Goal: Transaction & Acquisition: Purchase product/service

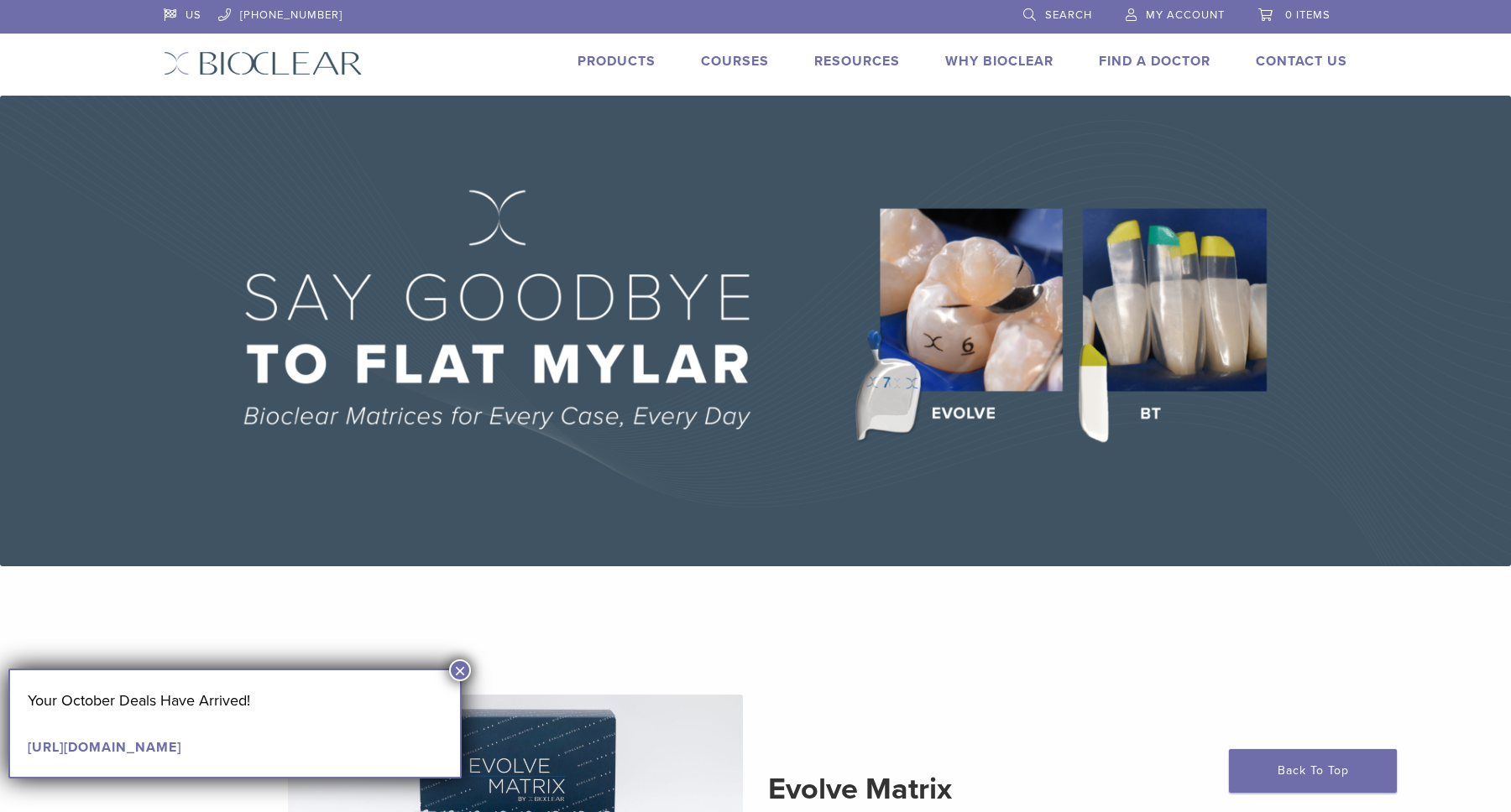
click at [1018, 353] on img at bounding box center [756, 331] width 1511 height 471
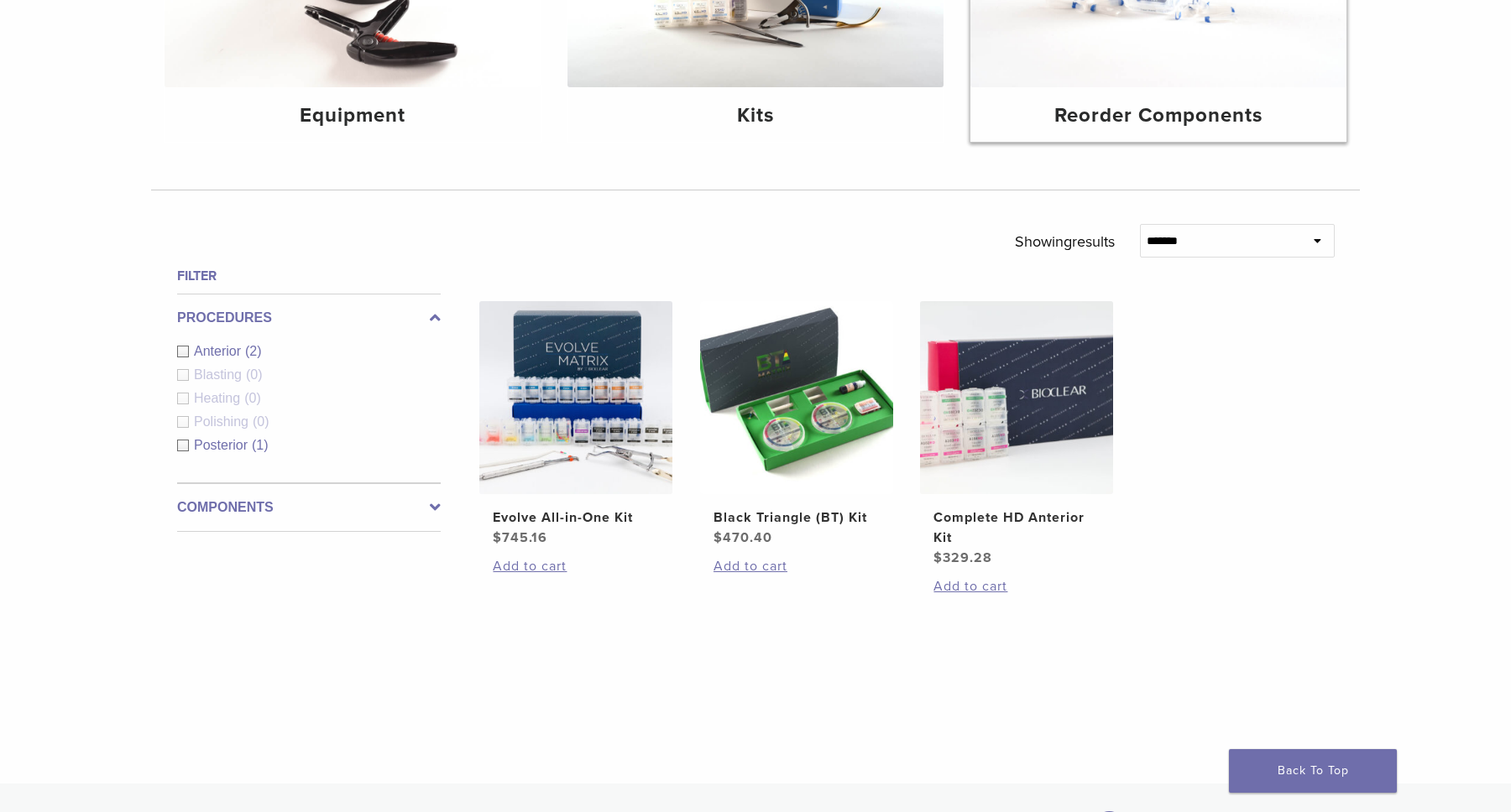
scroll to position [428, 0]
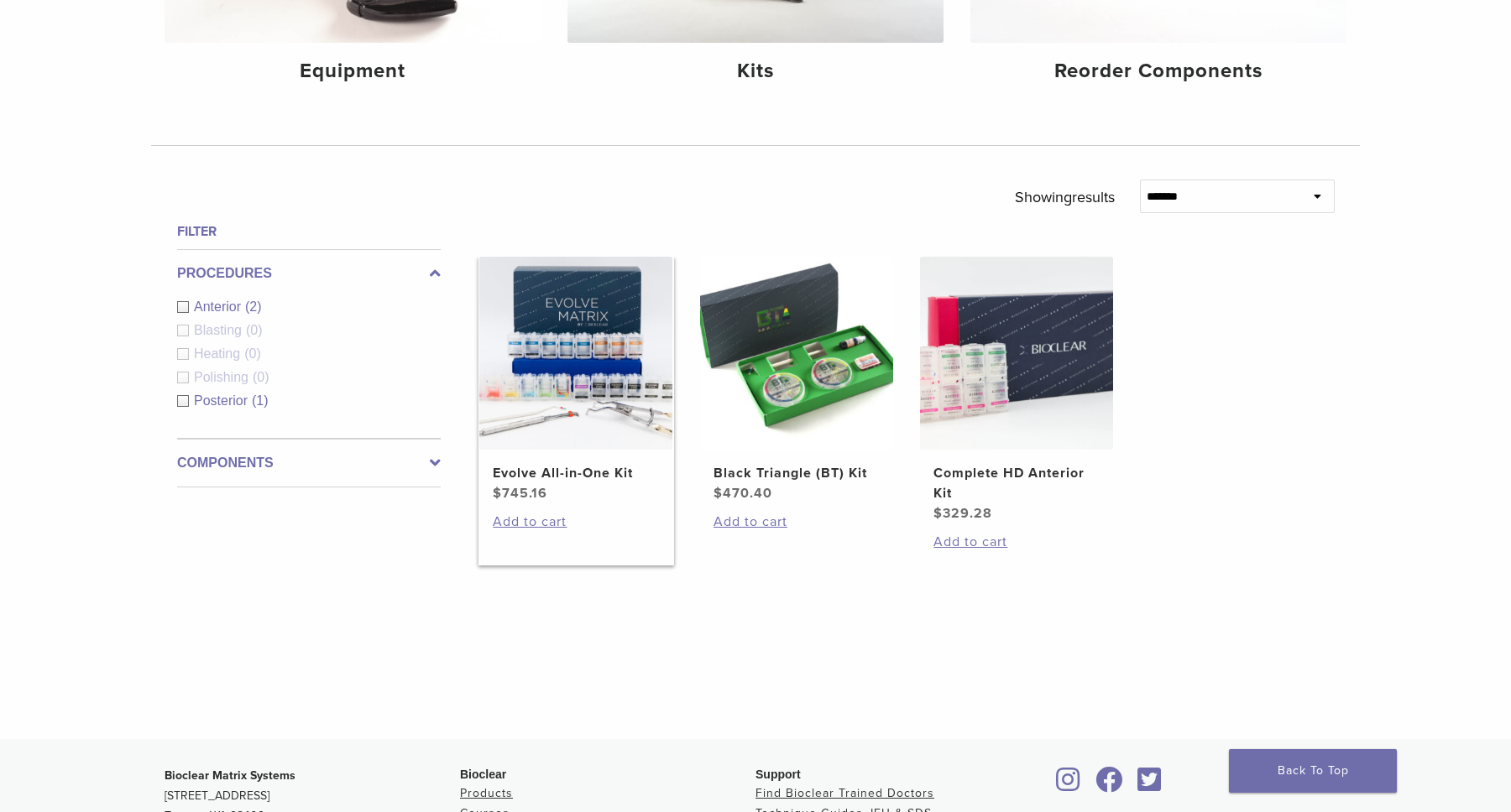
click at [551, 426] on img at bounding box center [576, 353] width 193 height 193
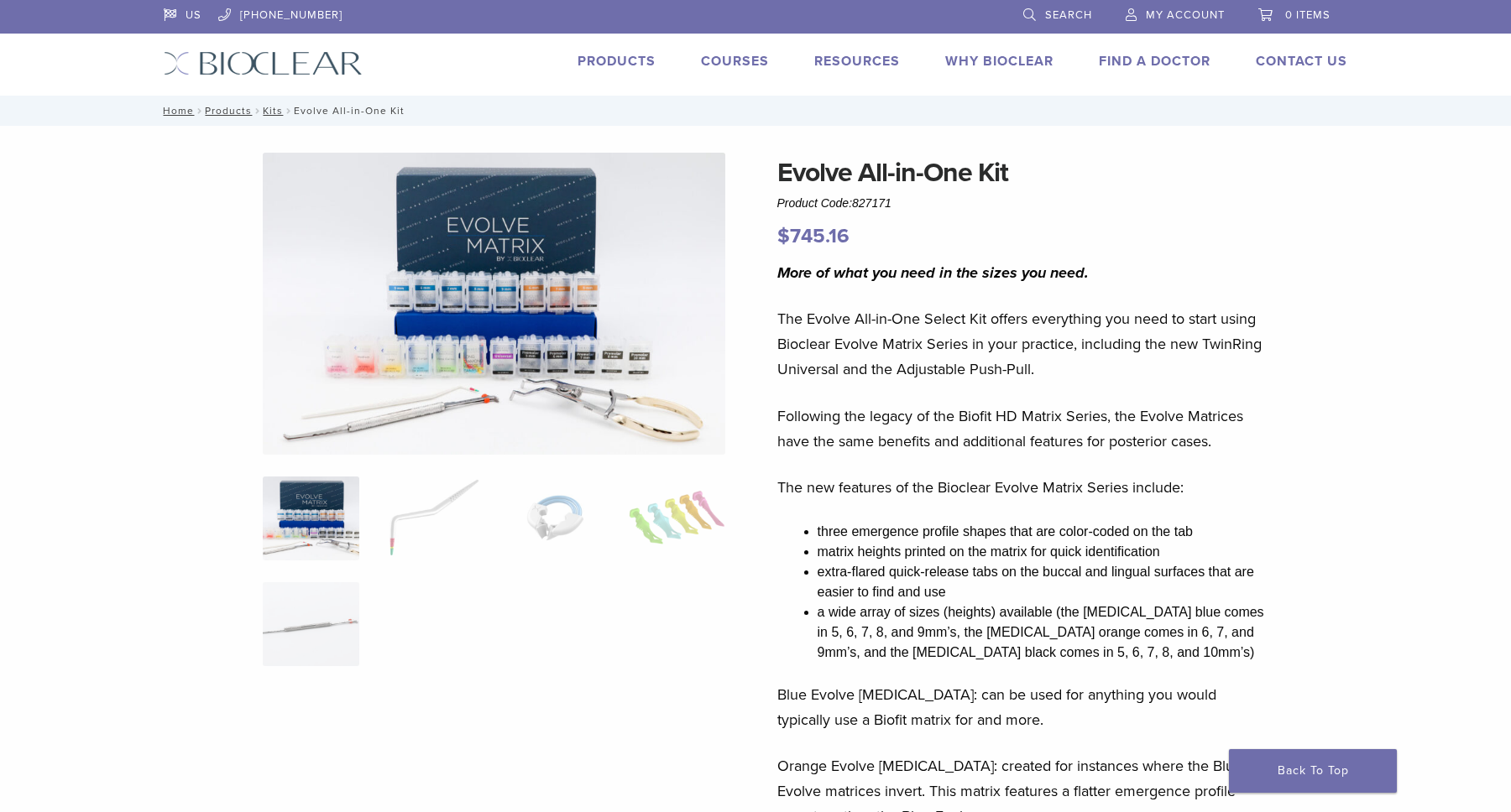
click at [712, 66] on link "Courses" at bounding box center [734, 61] width 68 height 16
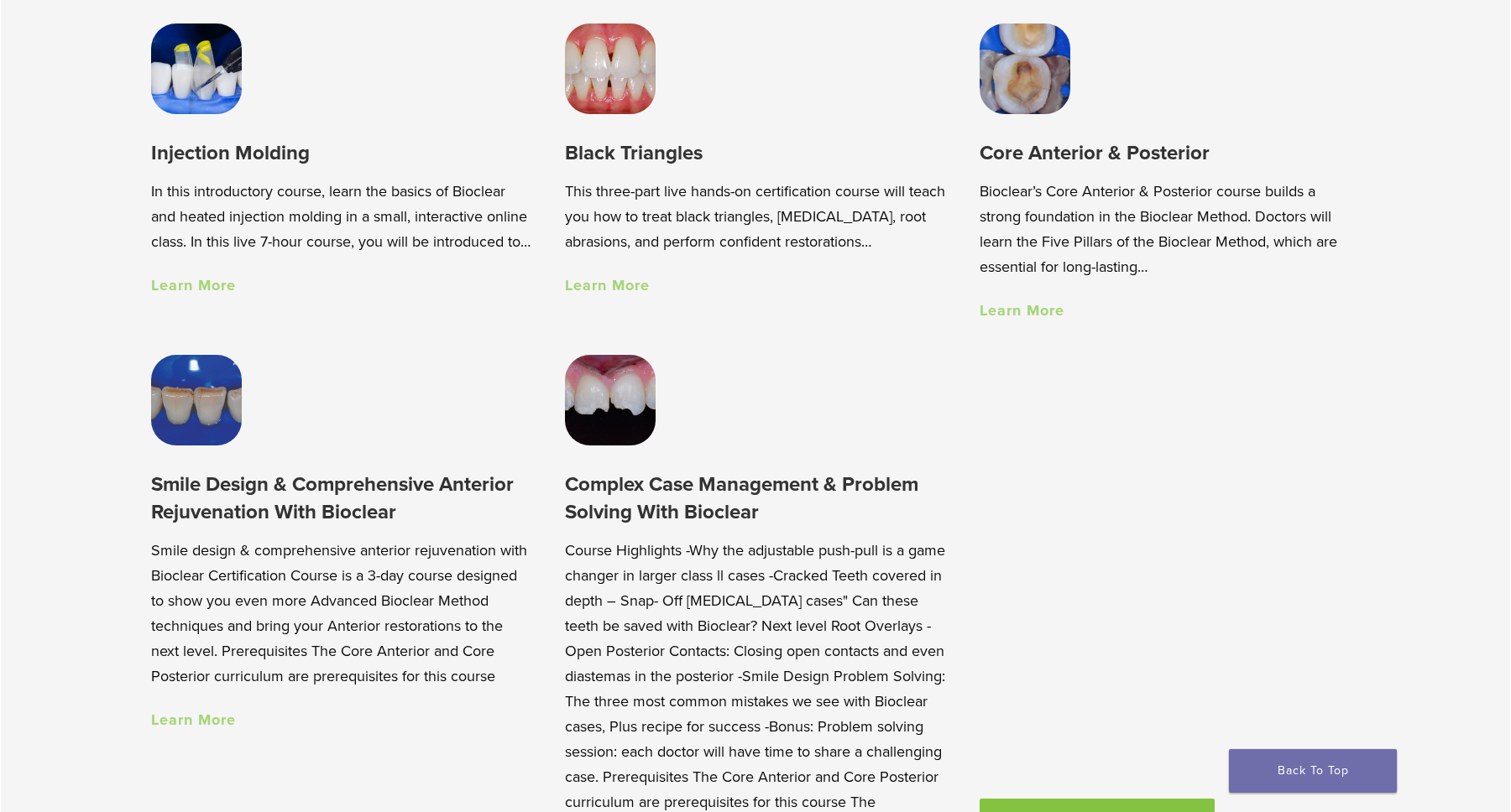
scroll to position [1357, 0]
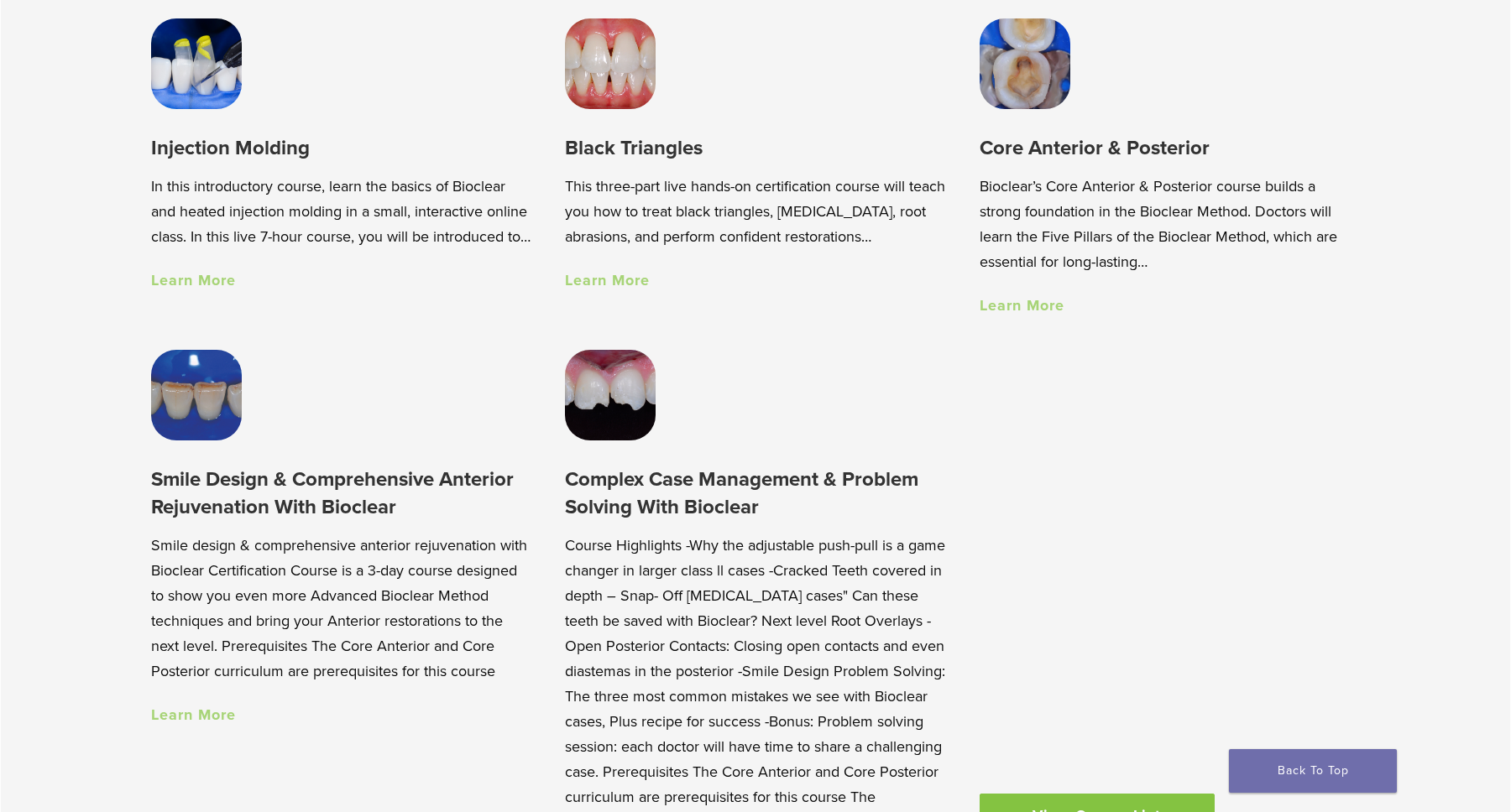
click at [205, 81] on img at bounding box center [197, 64] width 91 height 91
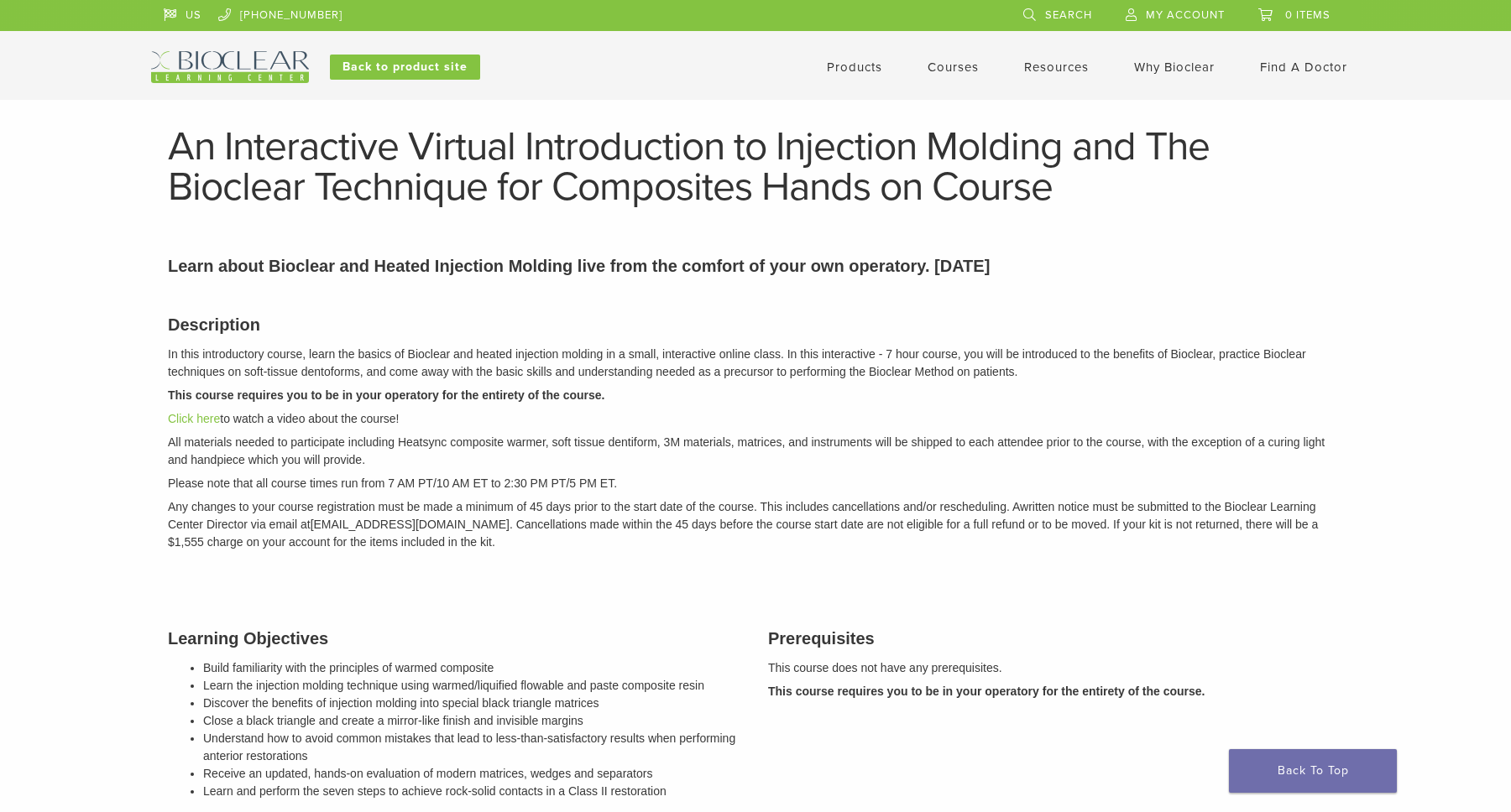
click at [945, 66] on link "Courses" at bounding box center [952, 68] width 51 height 15
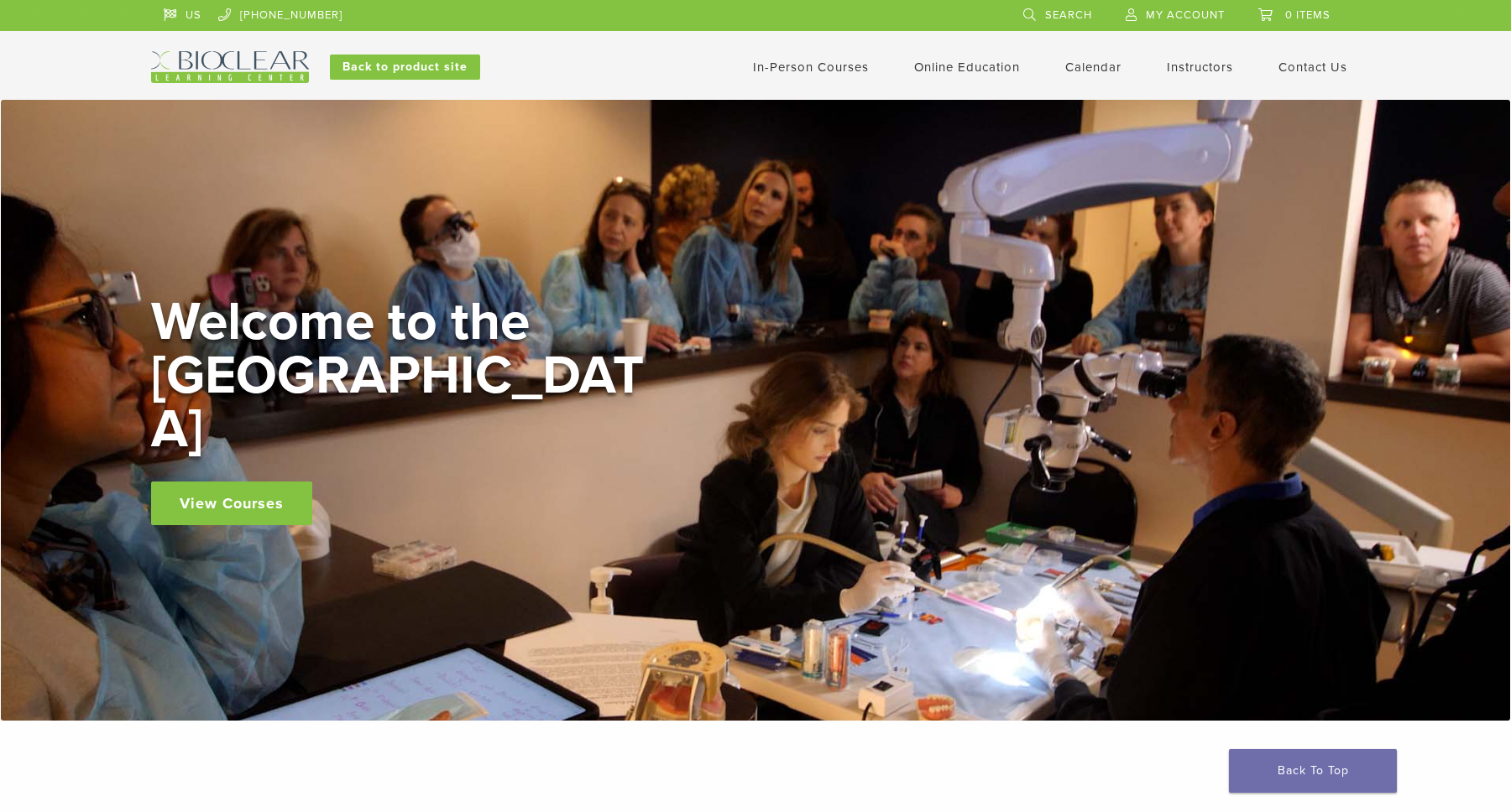
click at [831, 68] on link "In-Person Courses" at bounding box center [810, 68] width 116 height 15
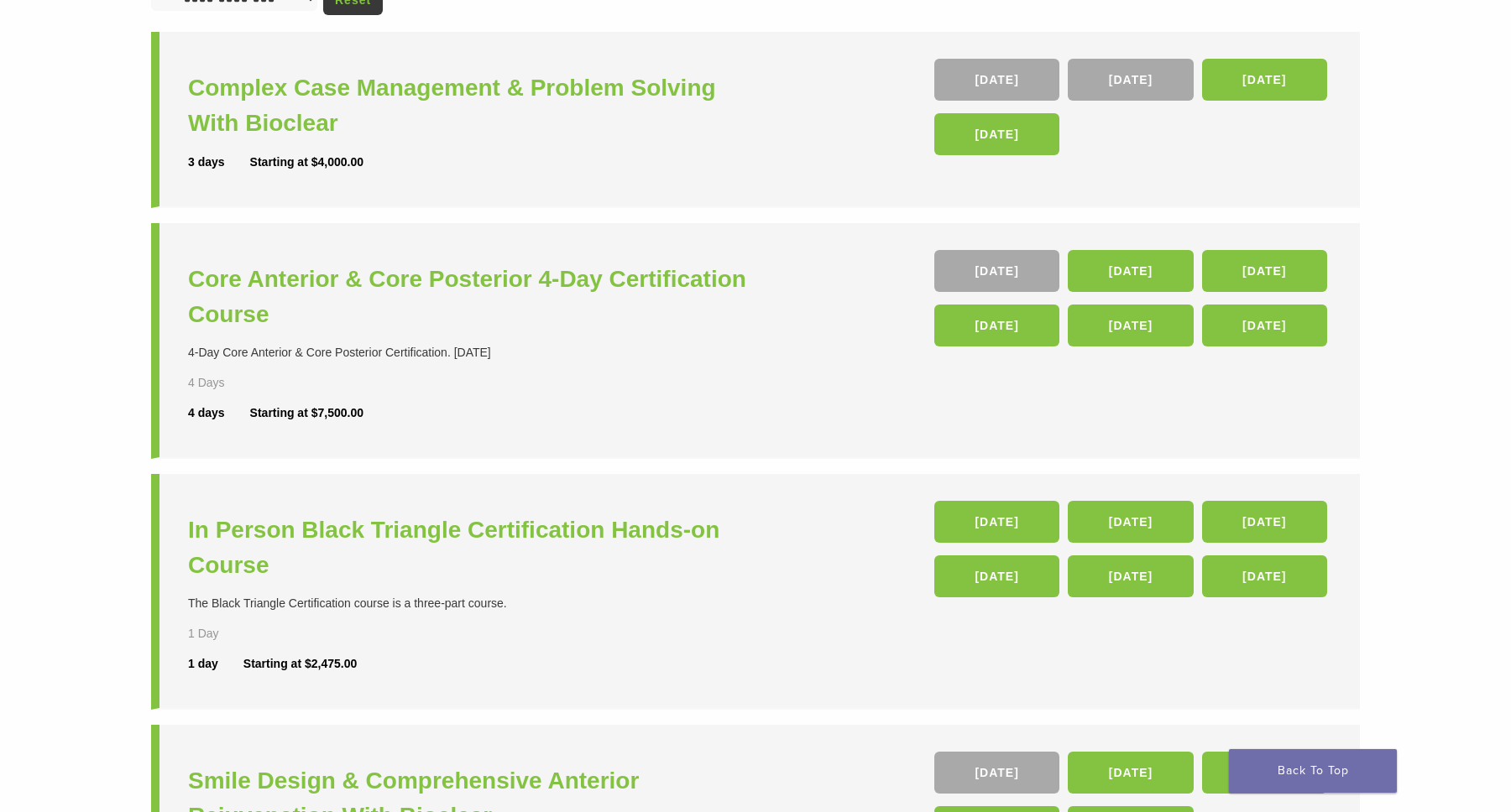
scroll to position [219, 0]
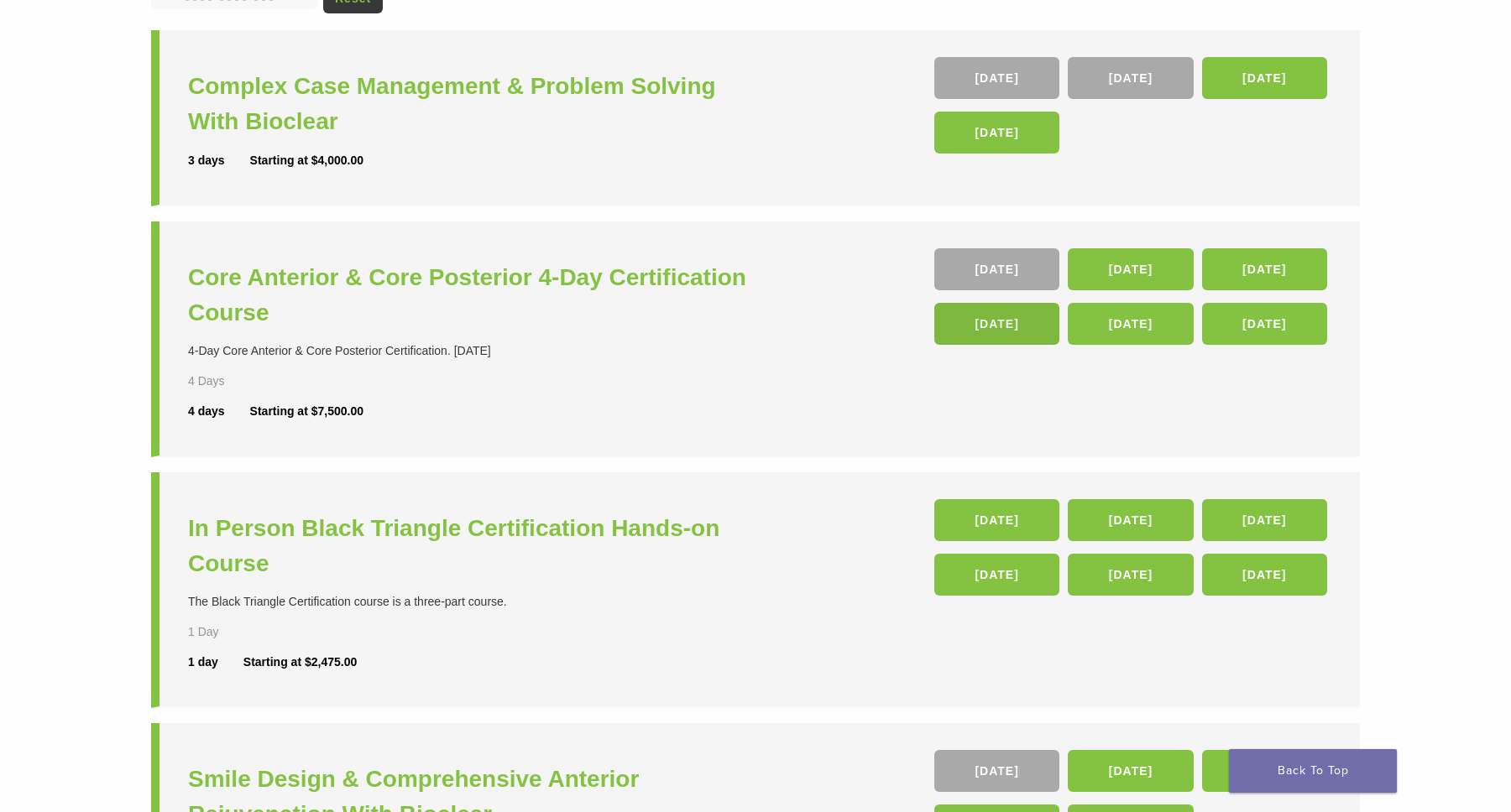
click at [1014, 334] on link "25 Mar 26" at bounding box center [997, 323] width 125 height 41
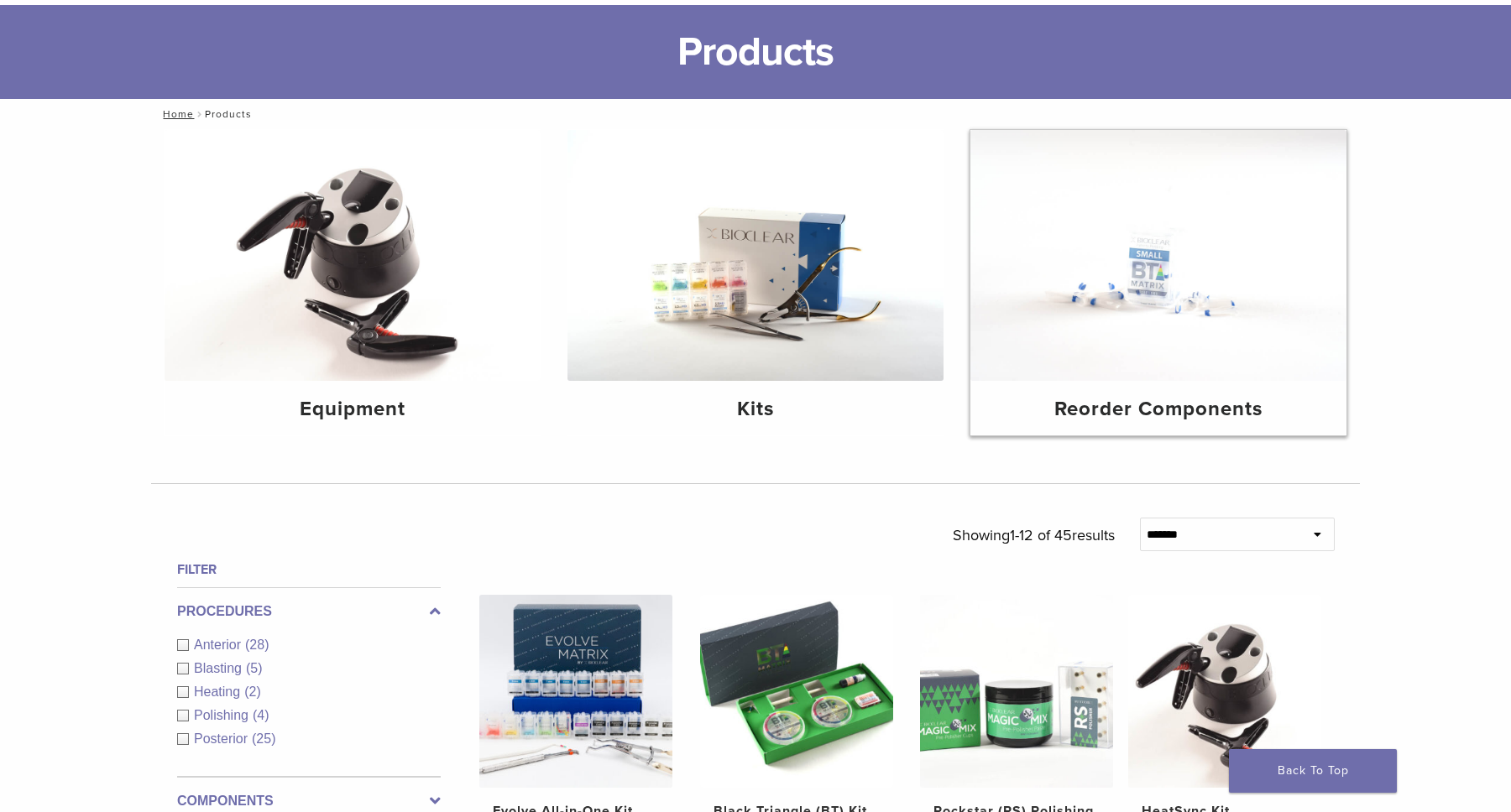
scroll to position [93, 0]
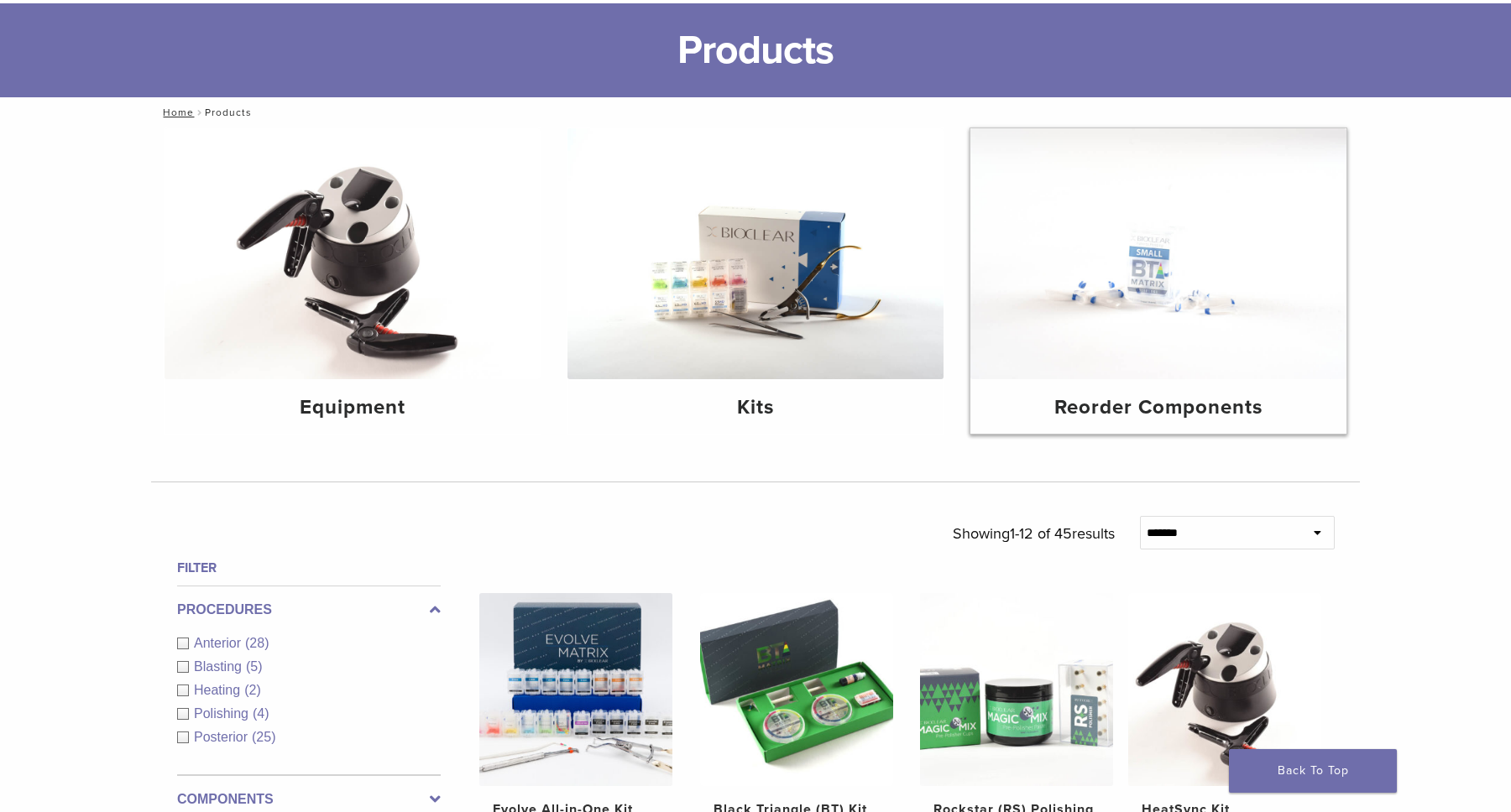
click at [1009, 275] on img at bounding box center [1158, 254] width 376 height 251
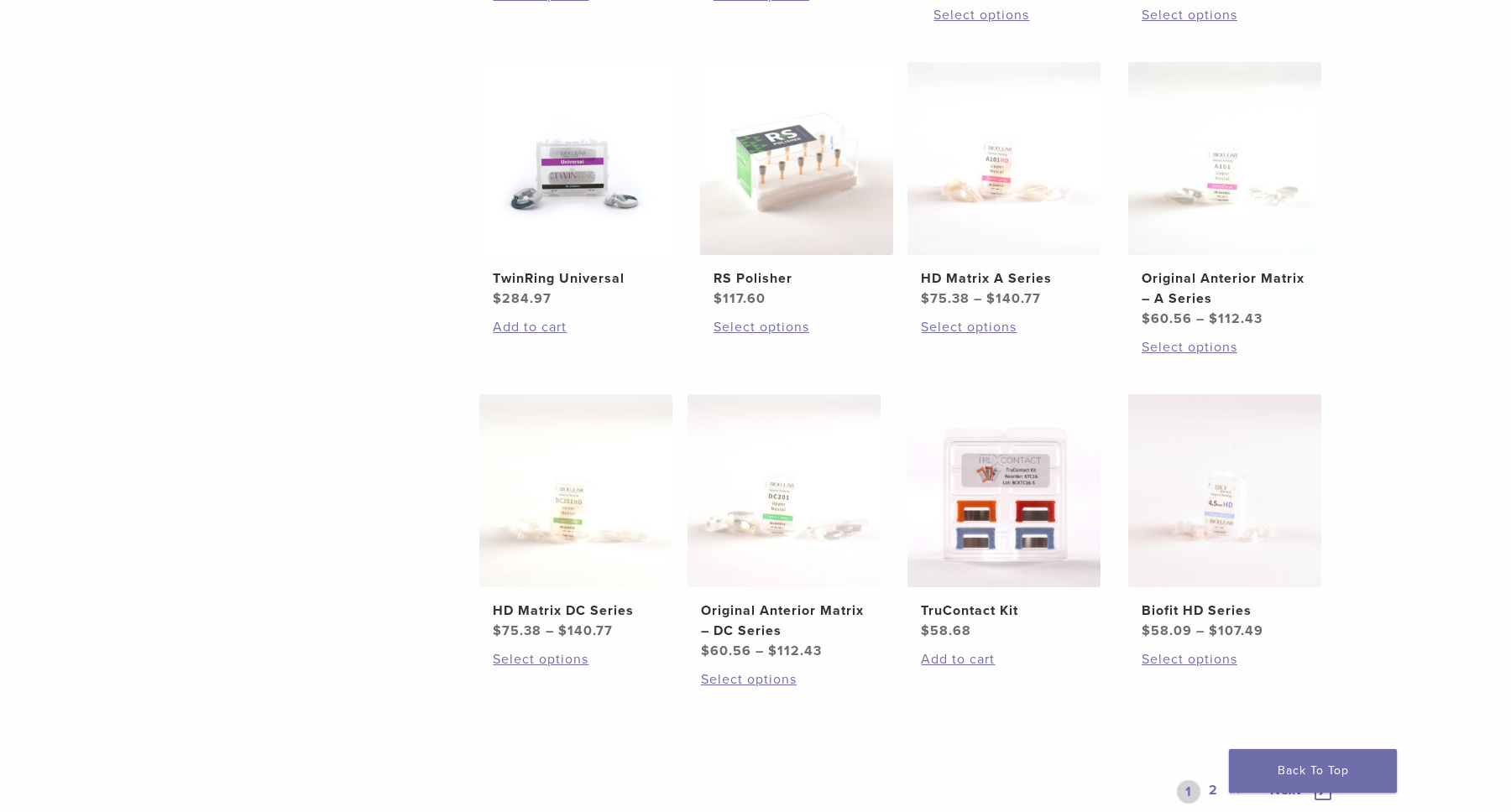
scroll to position [668, 0]
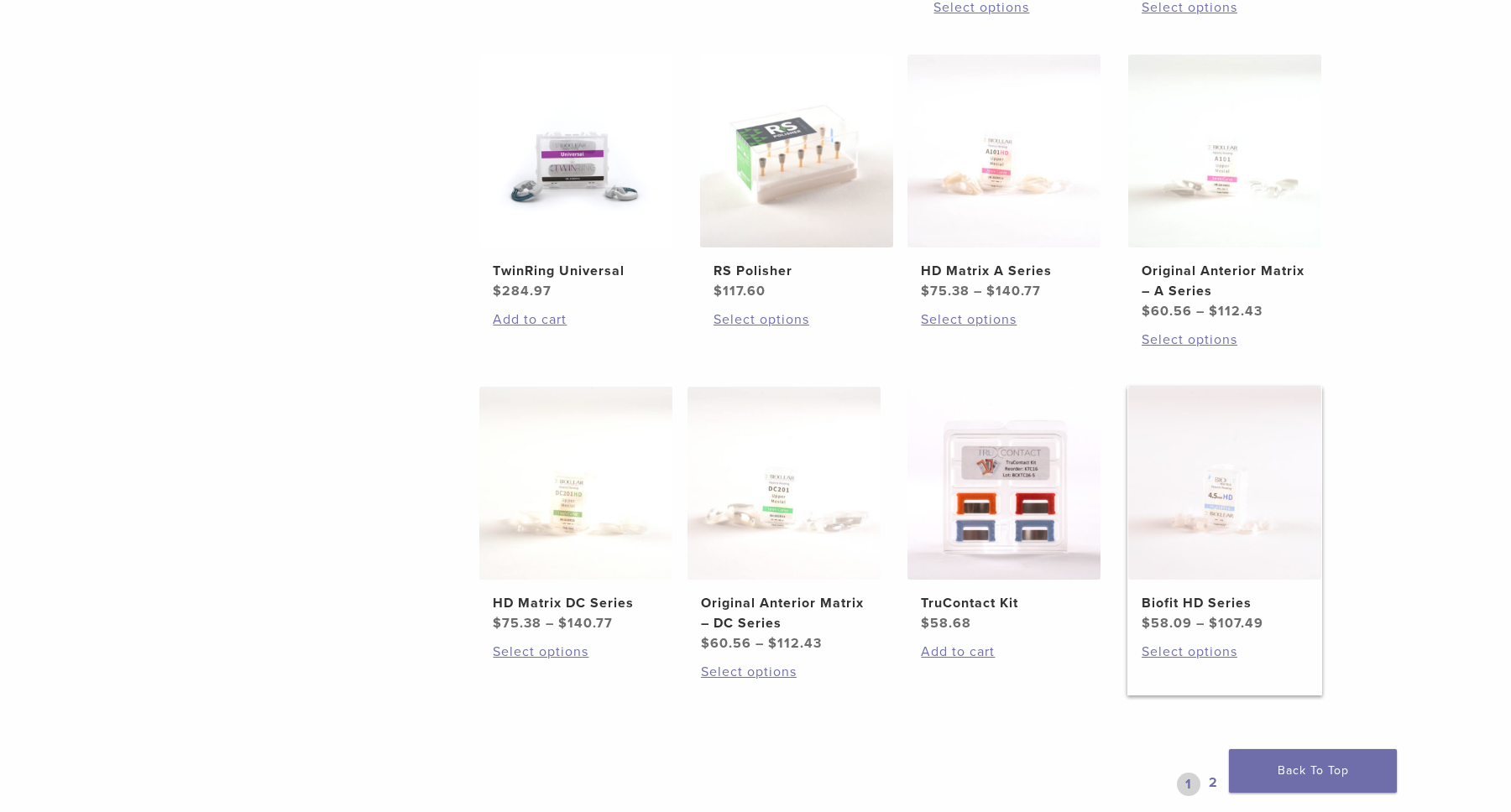
click at [1209, 499] on img at bounding box center [1224, 483] width 193 height 193
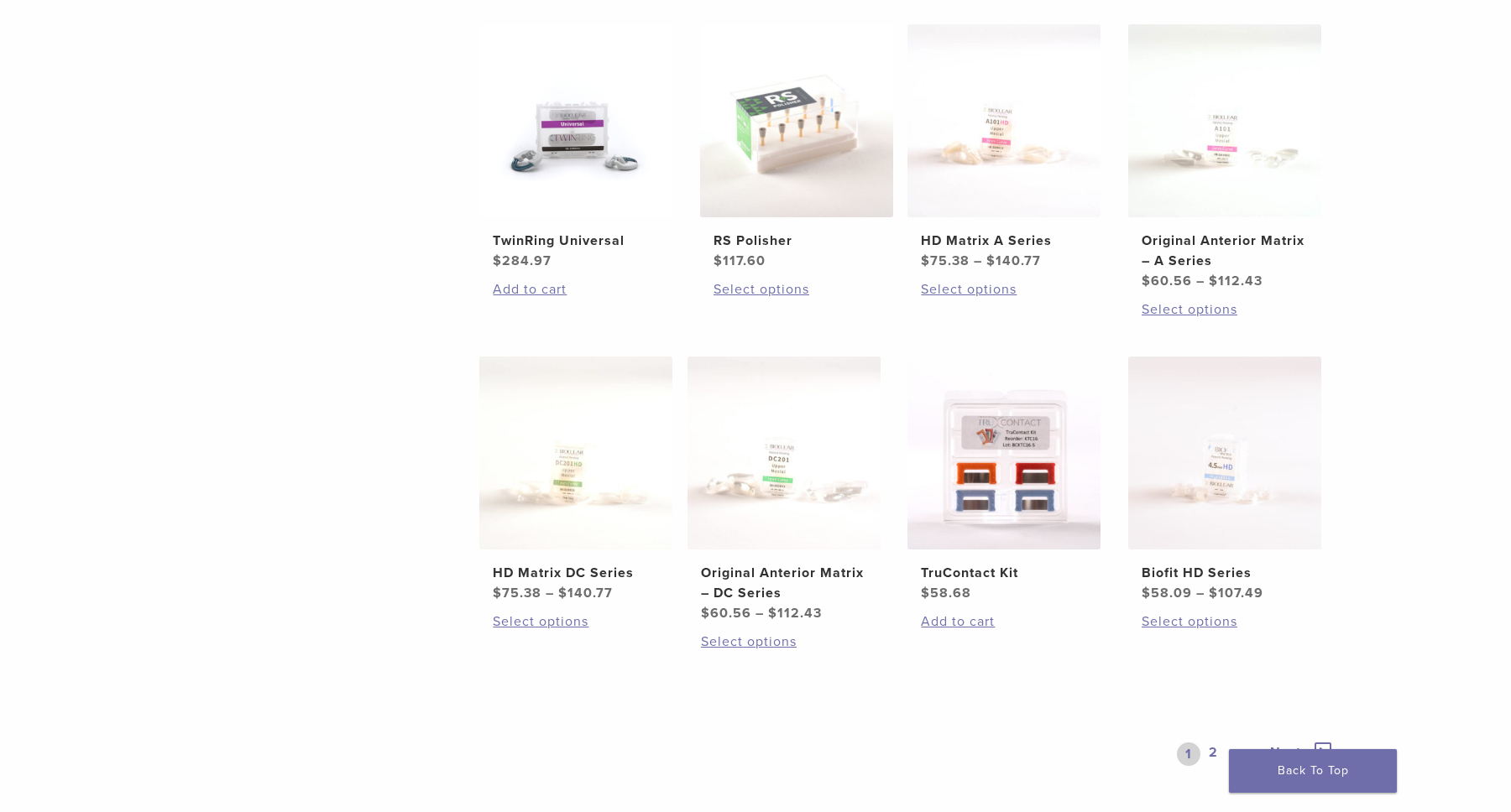
scroll to position [663, 0]
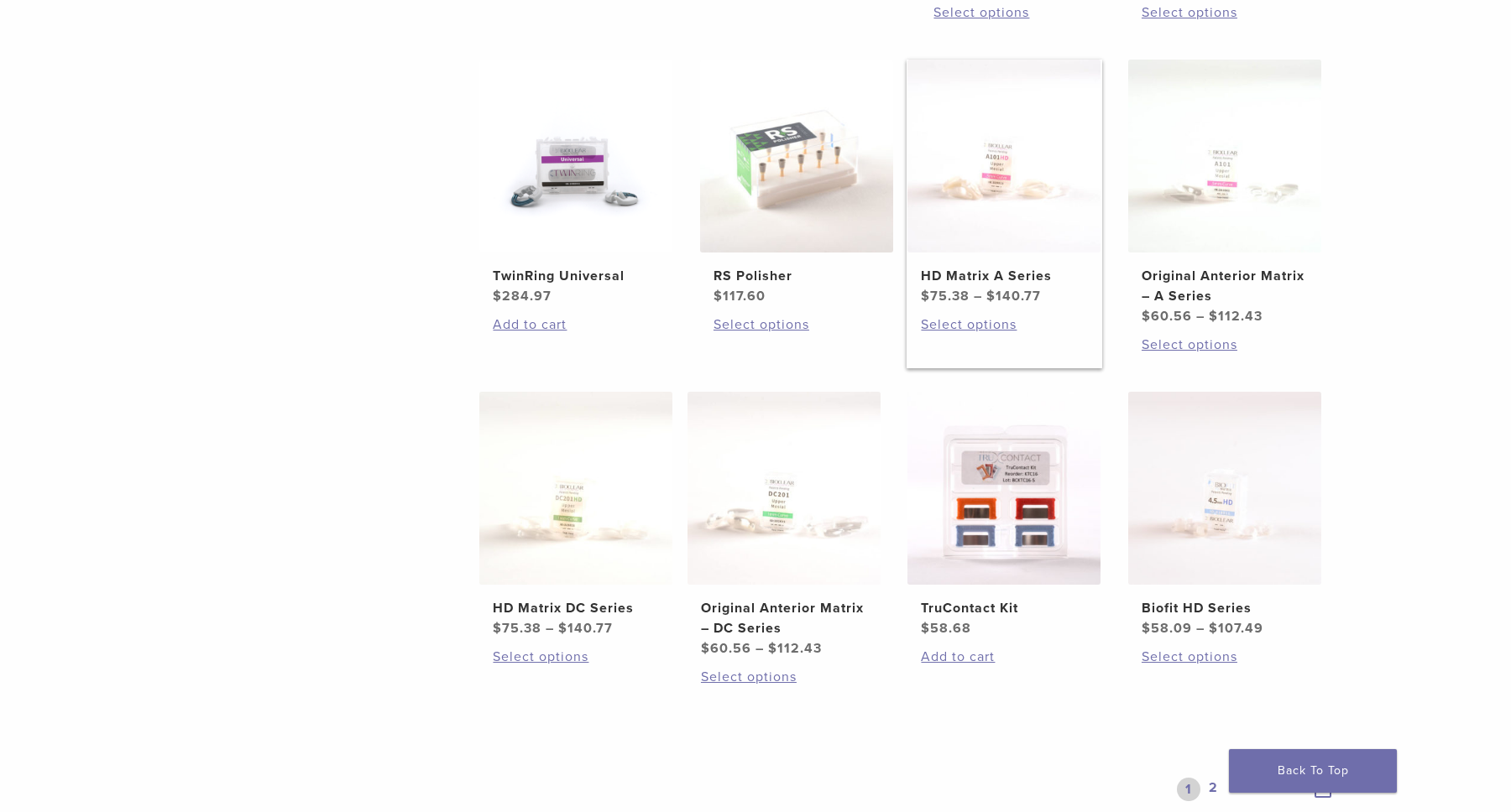
click at [999, 262] on link "HD Matrix A Series $ 75.38 – $ 140.77 Price range: $75.38 through $140.77" at bounding box center [1003, 183] width 196 height 247
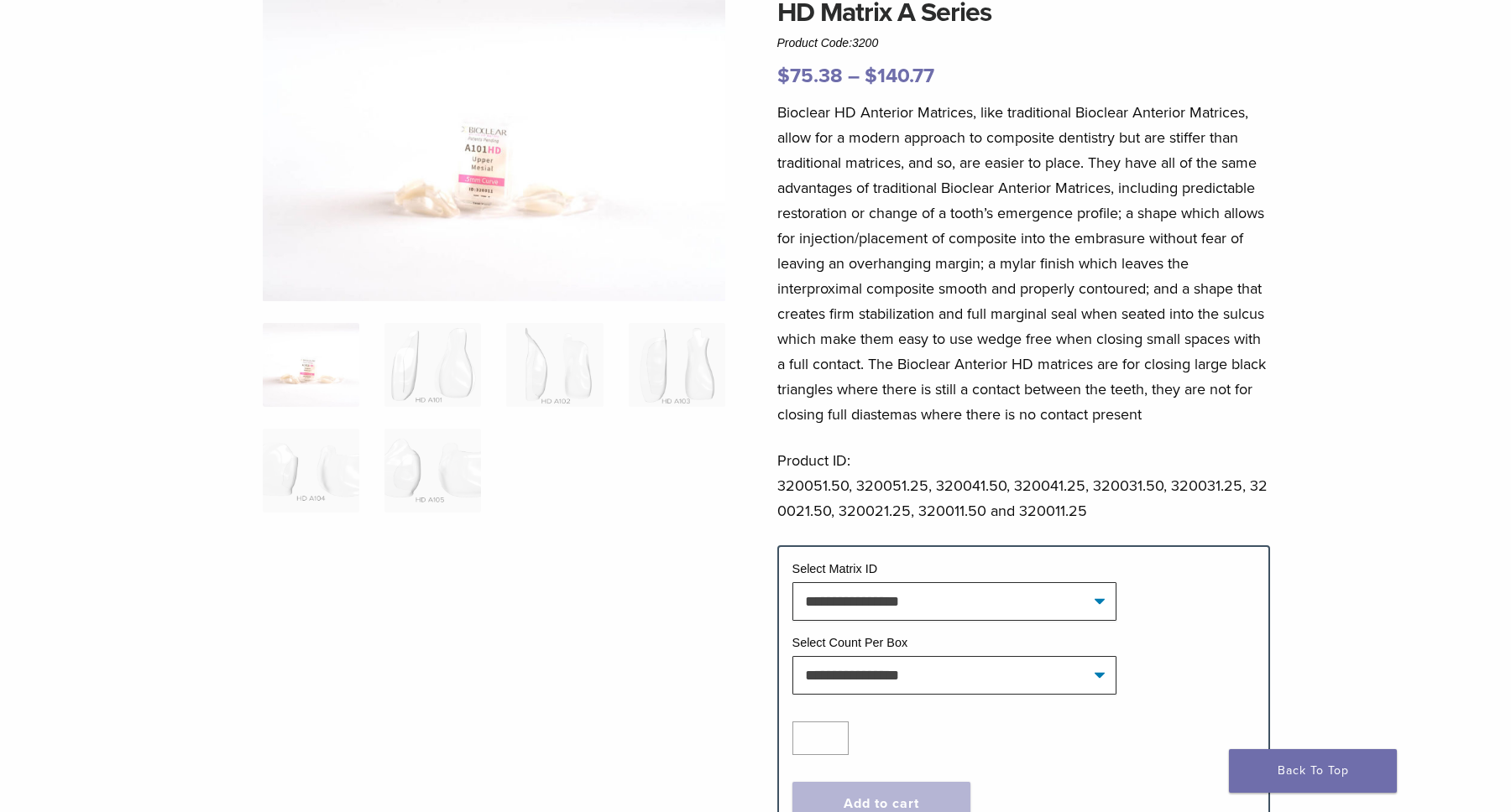
scroll to position [201, 0]
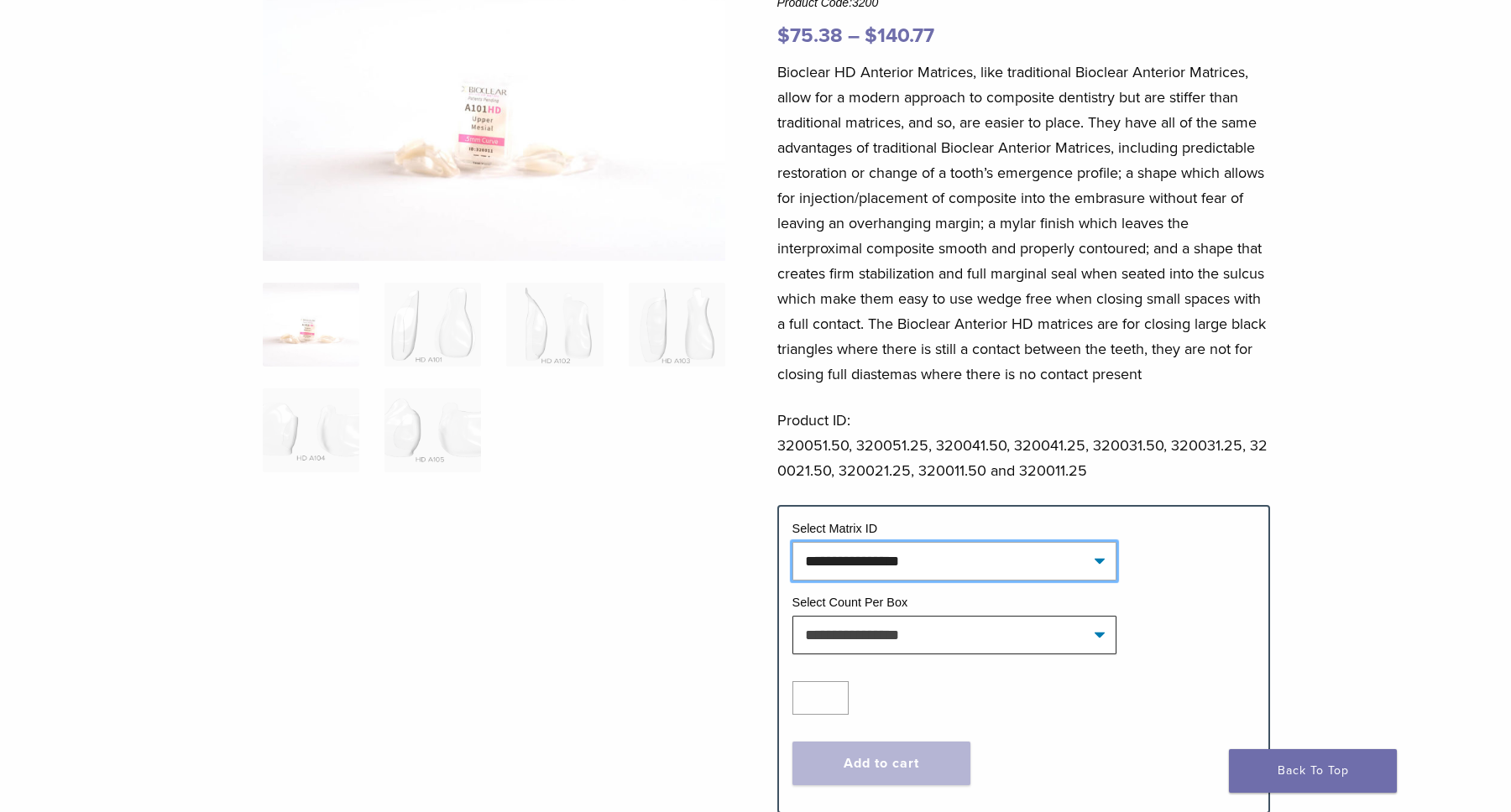
select select "*******"
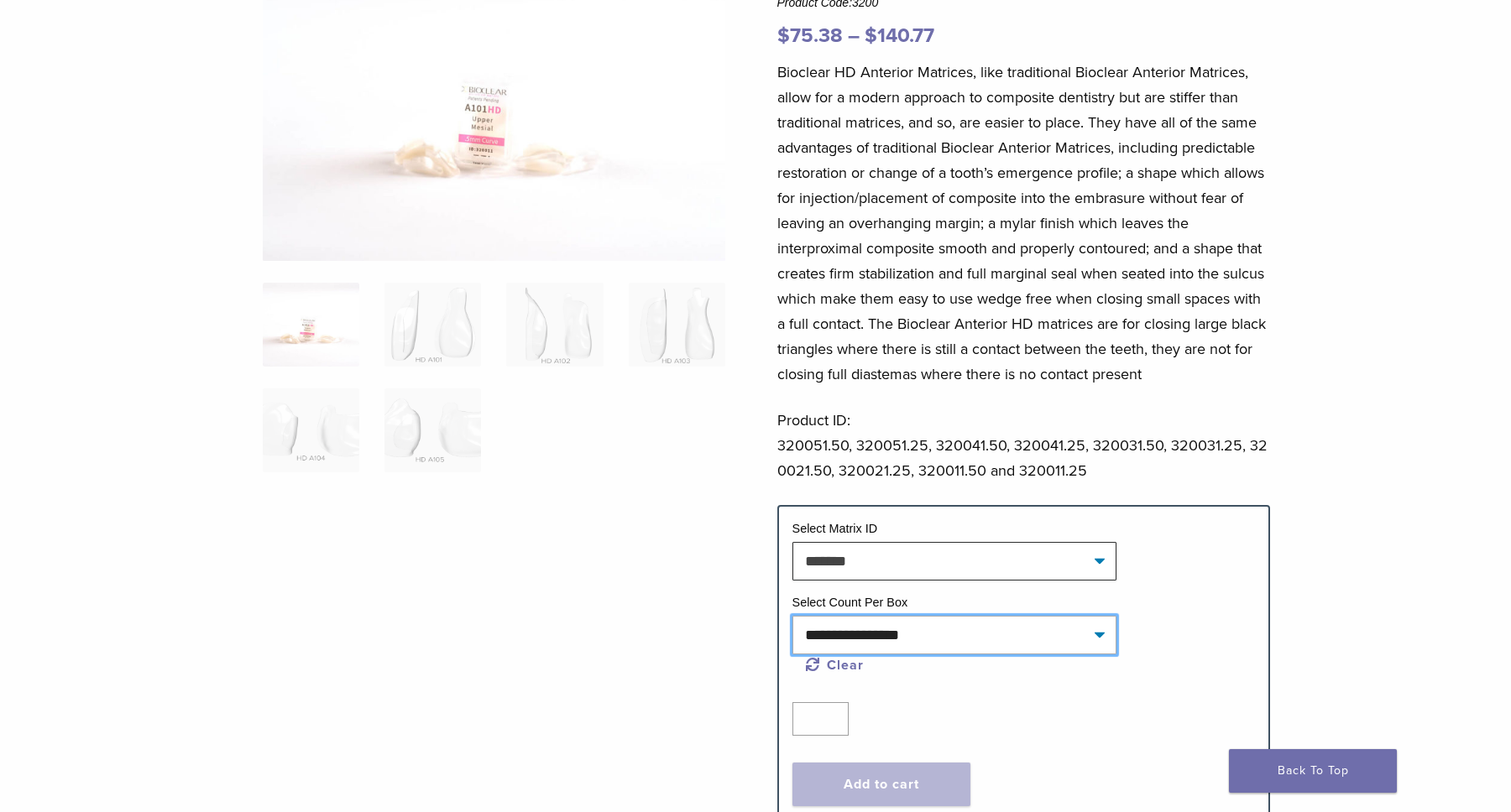
select select "*****"
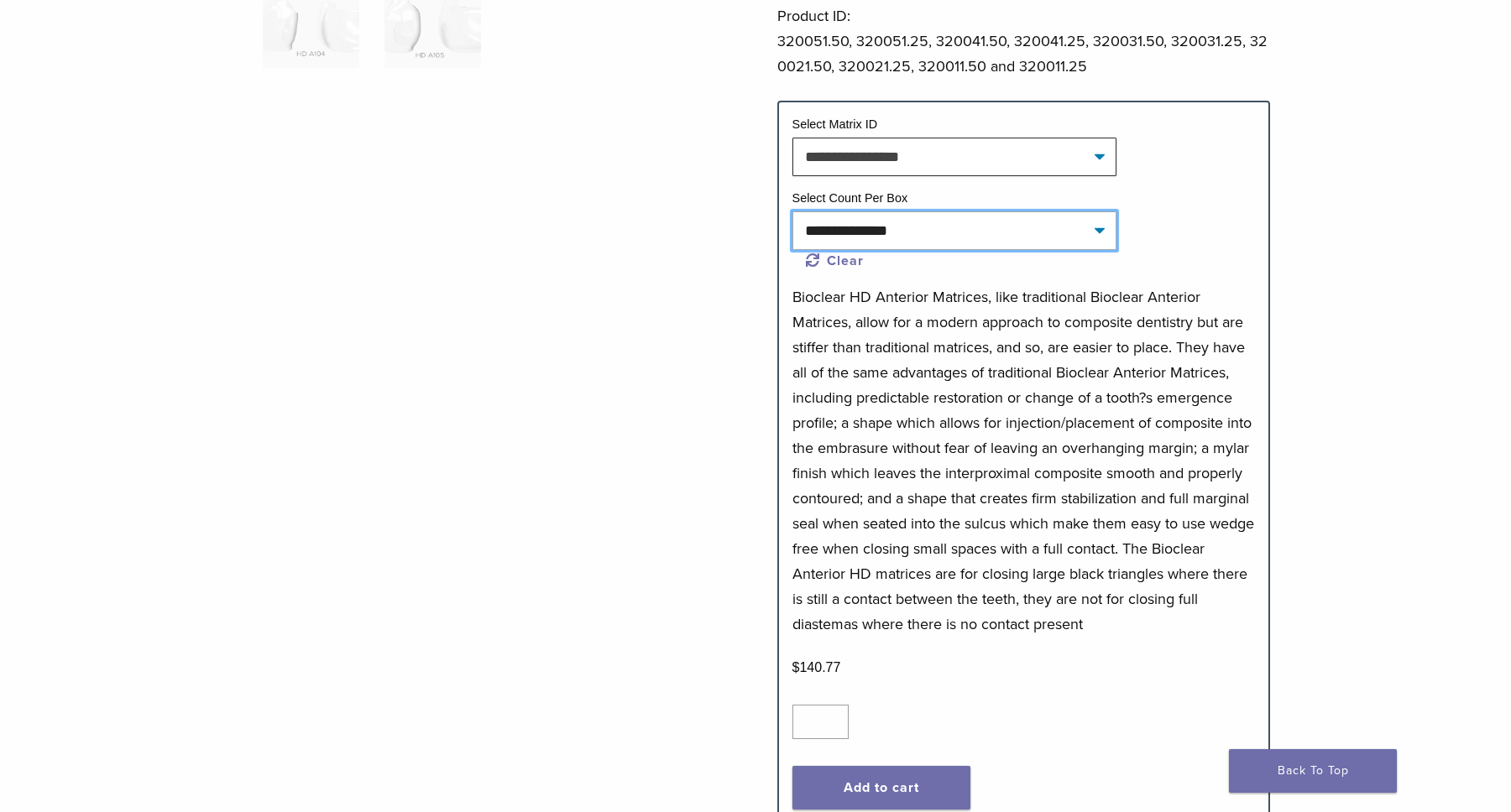
scroll to position [677, 0]
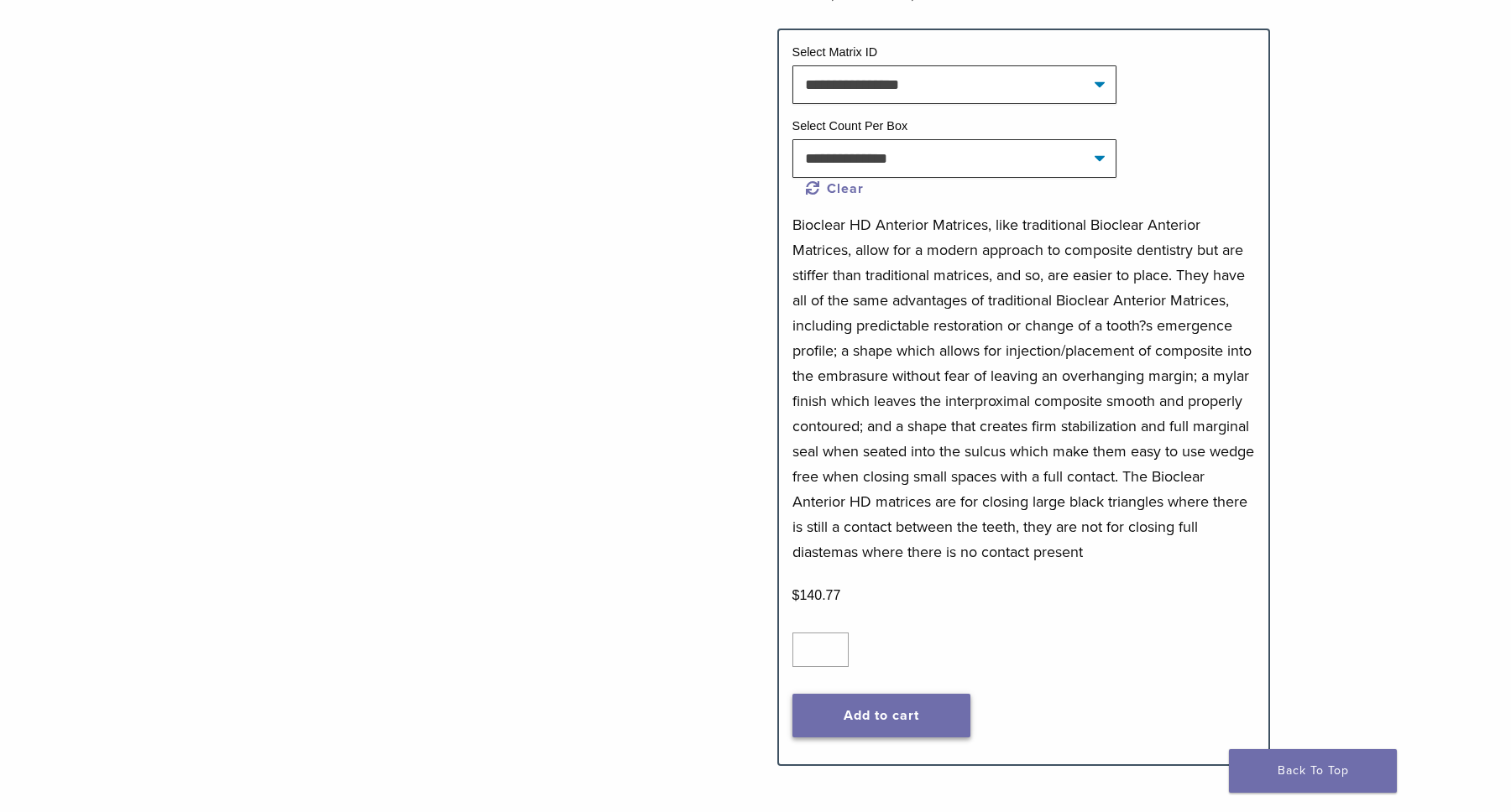
click at [912, 724] on button "Add to cart" at bounding box center [881, 715] width 178 height 43
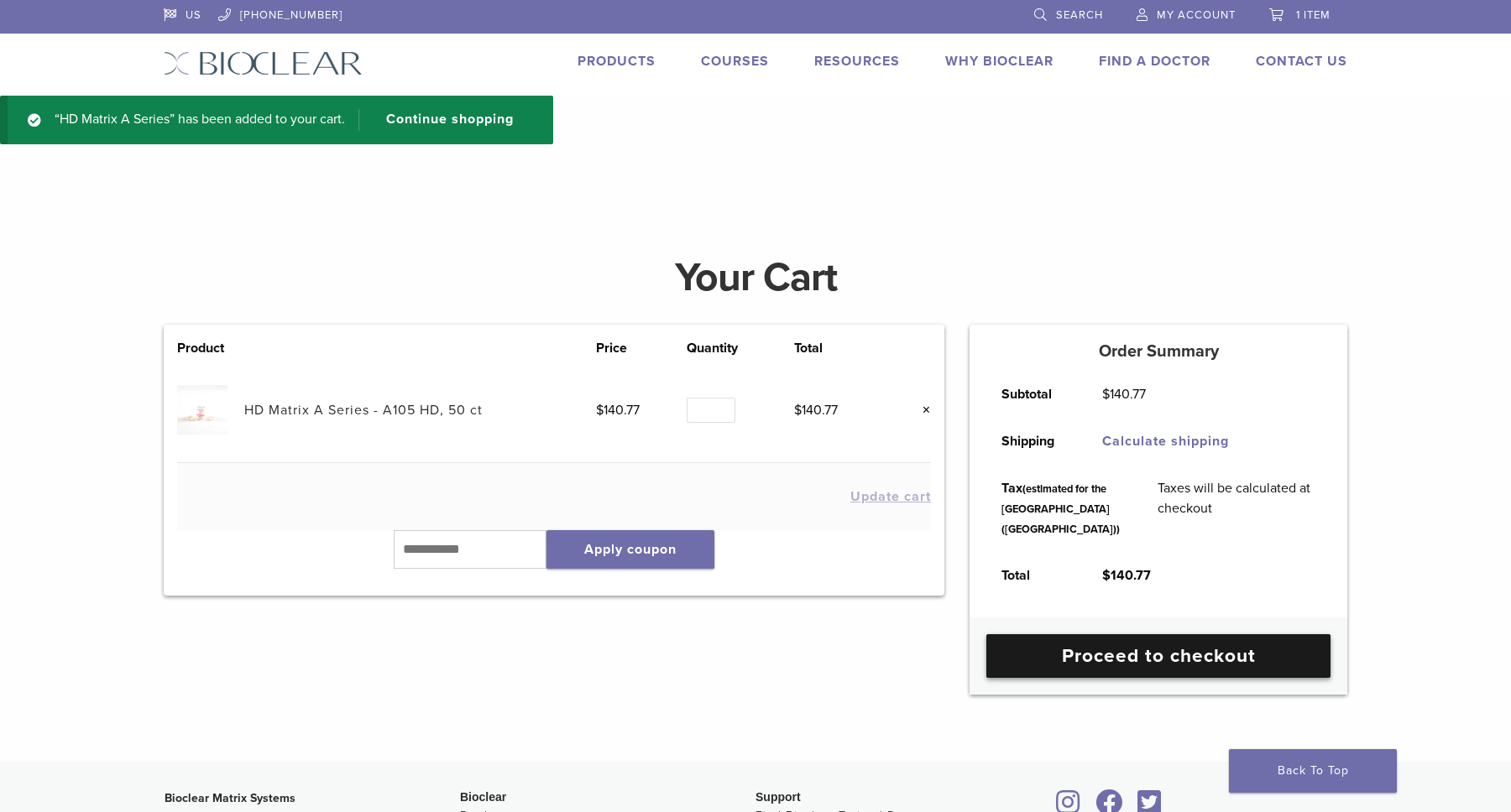
click at [1099, 678] on link "Proceed to checkout" at bounding box center [1158, 656] width 344 height 43
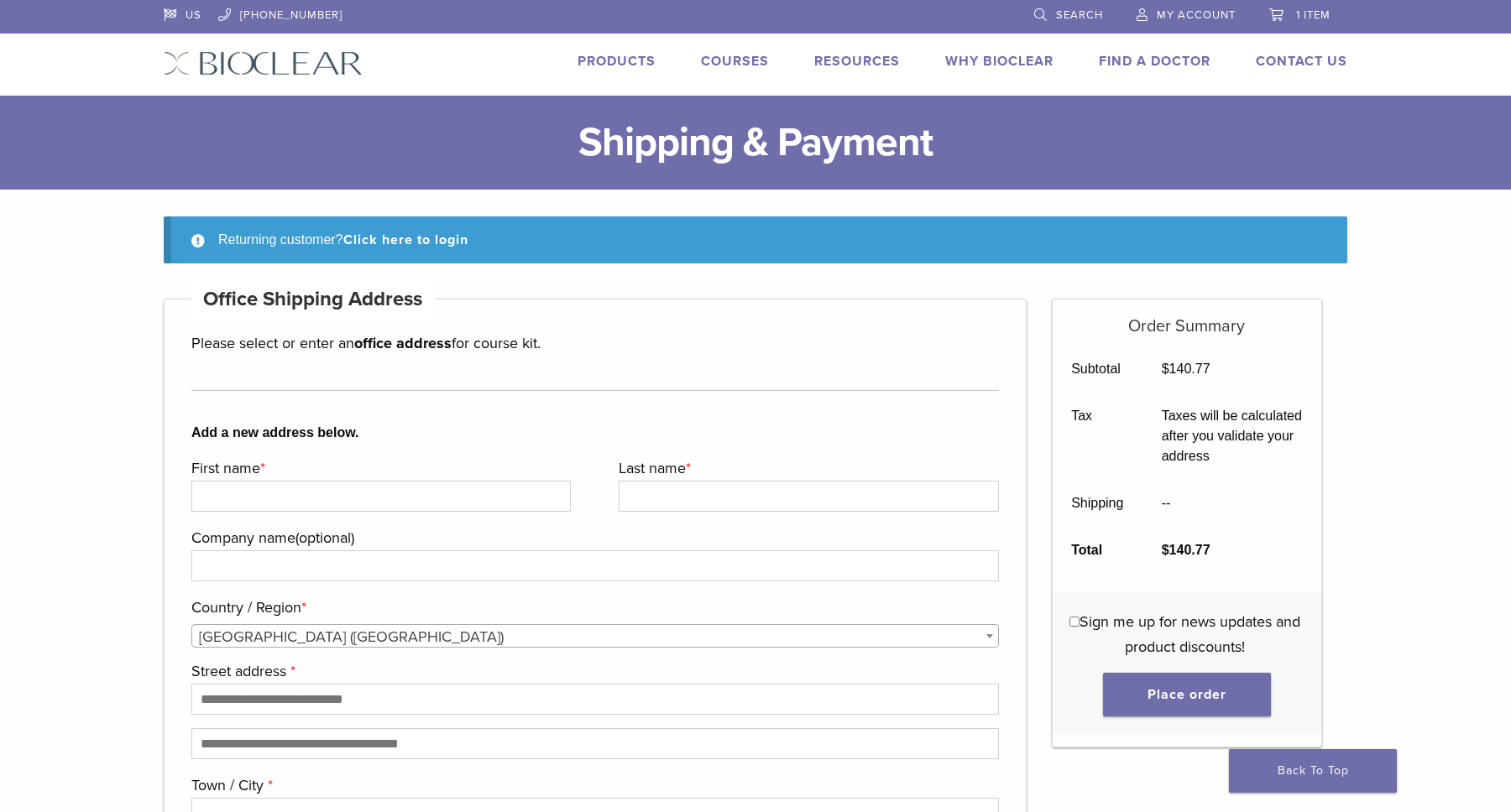
click at [403, 253] on div "Returning customer? Click here to login" at bounding box center [756, 239] width 1183 height 47
click at [403, 249] on div "Returning customer? Click here to login" at bounding box center [756, 239] width 1183 height 47
click at [403, 245] on link "Click here to login" at bounding box center [406, 239] width 125 height 16
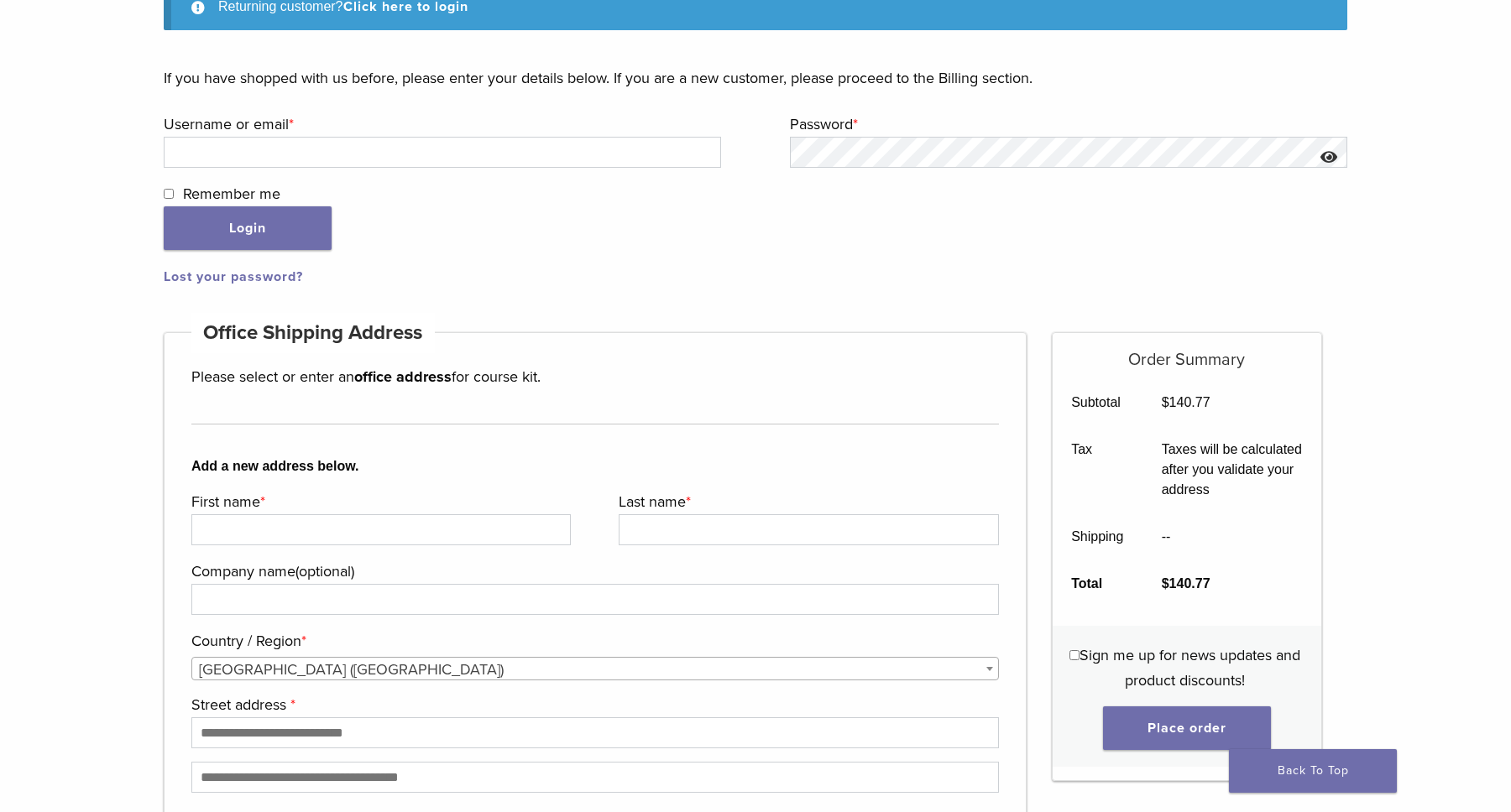
scroll to position [256, 0]
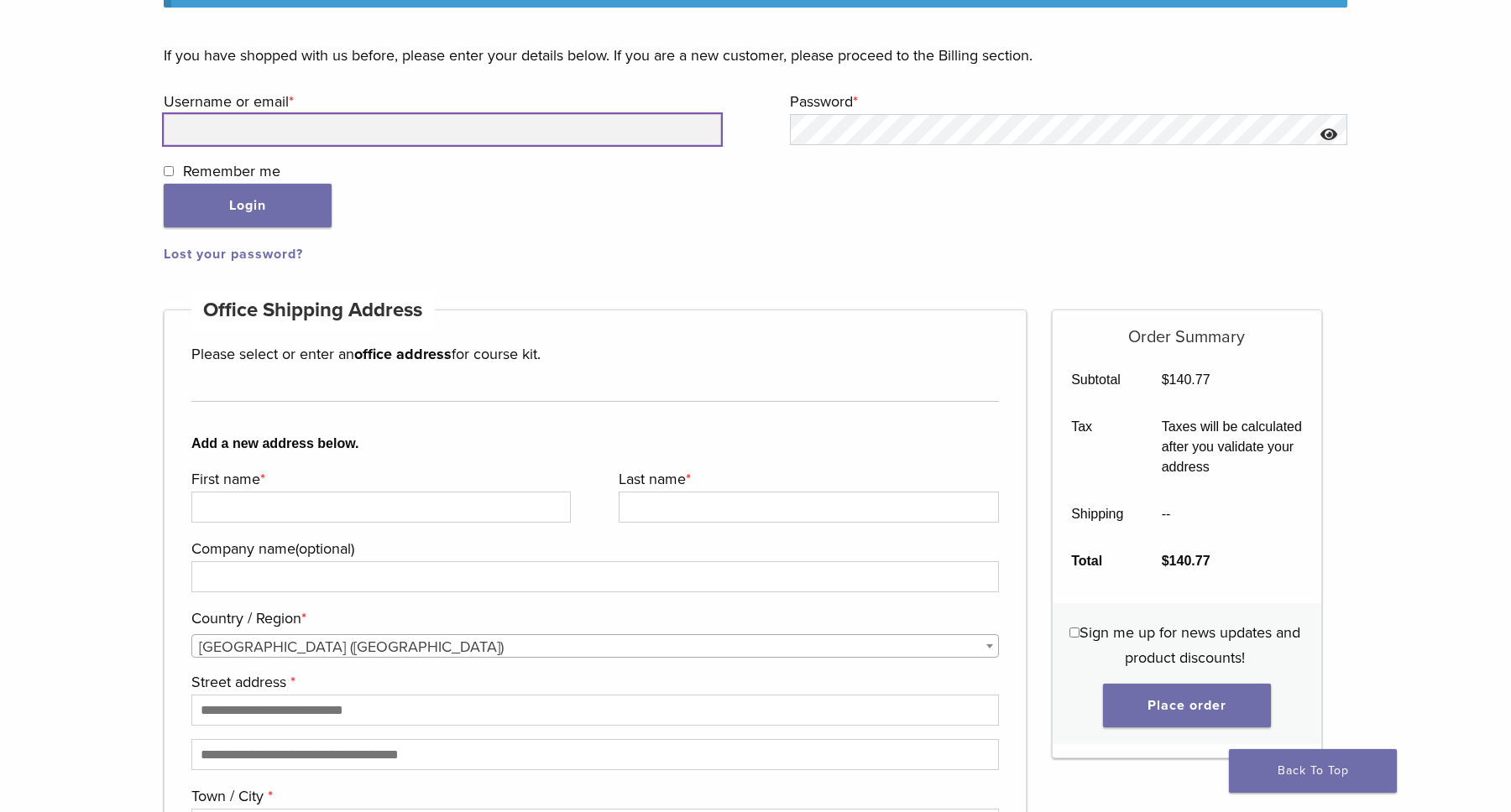
type input "**********"
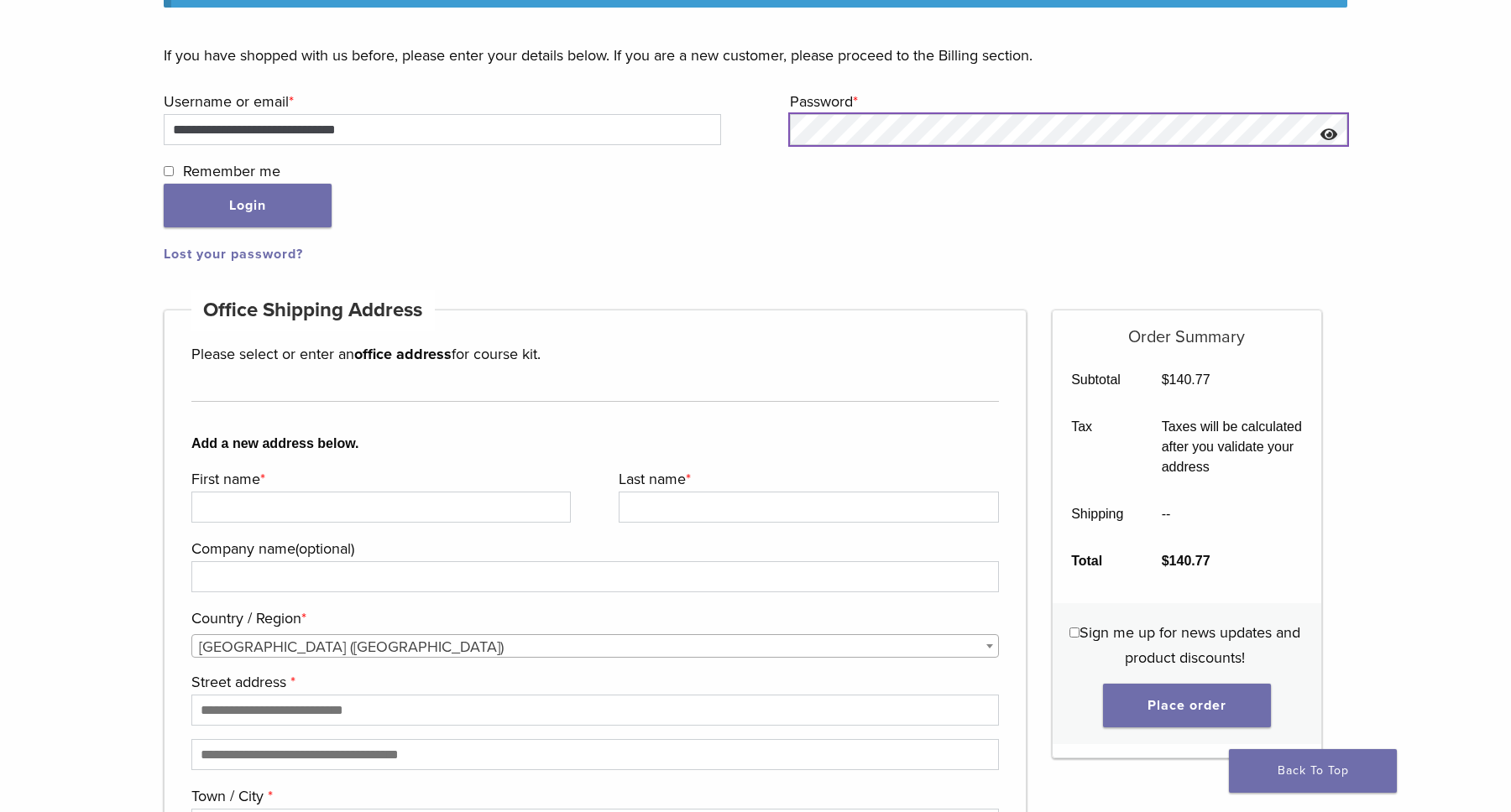
click at [248, 205] on button "Login" at bounding box center [248, 204] width 168 height 43
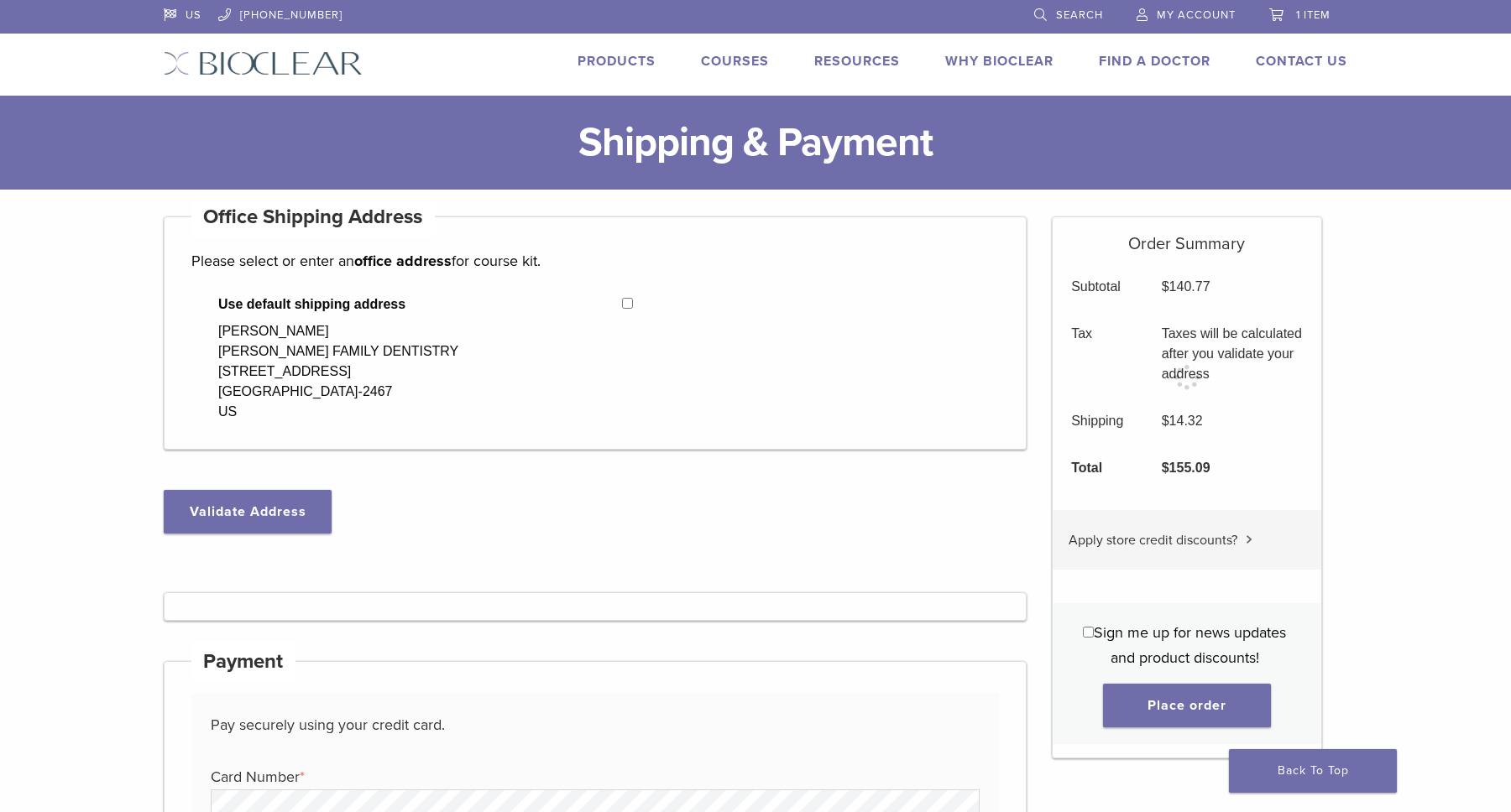
select select "**"
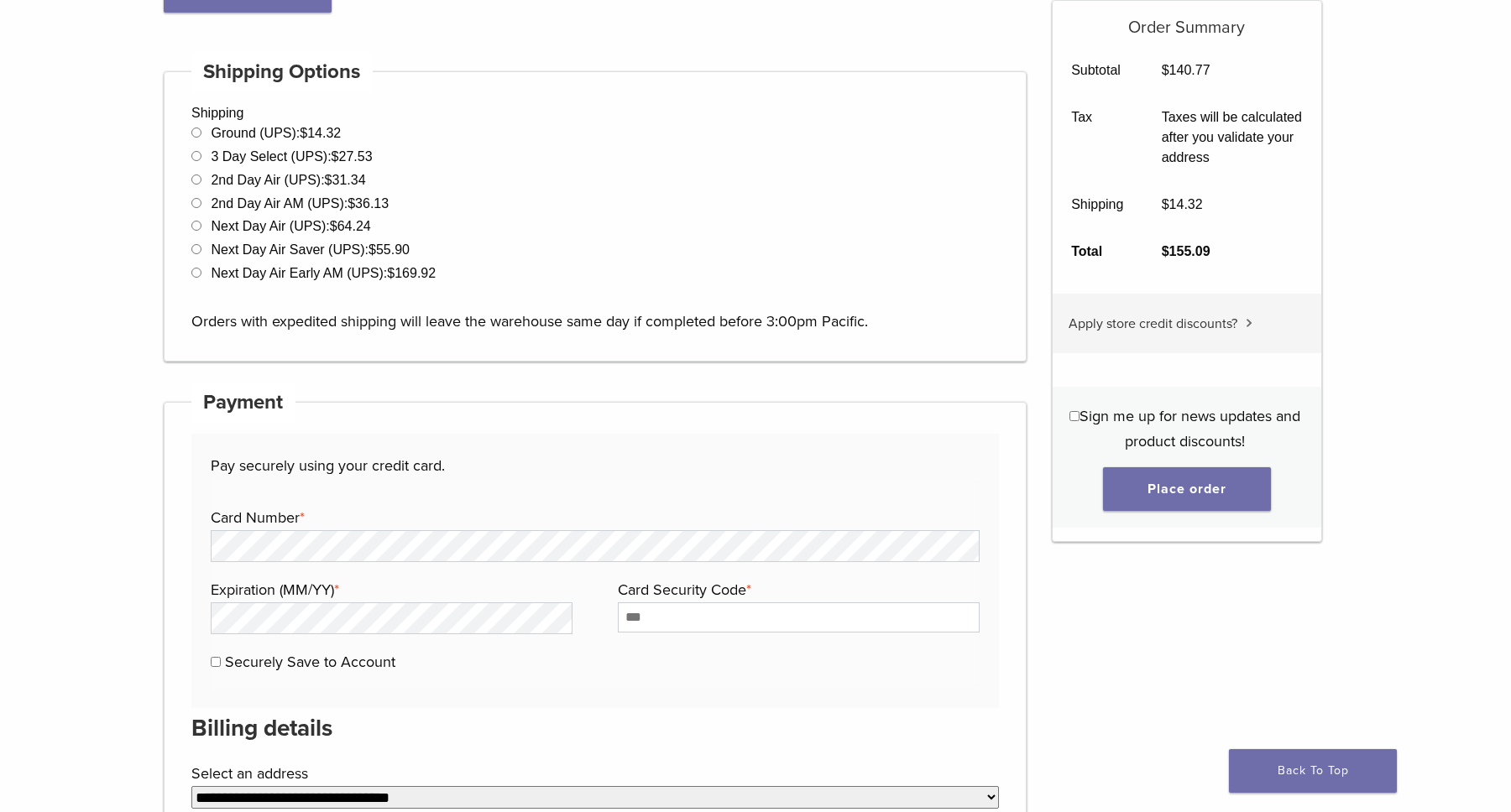
scroll to position [530, 0]
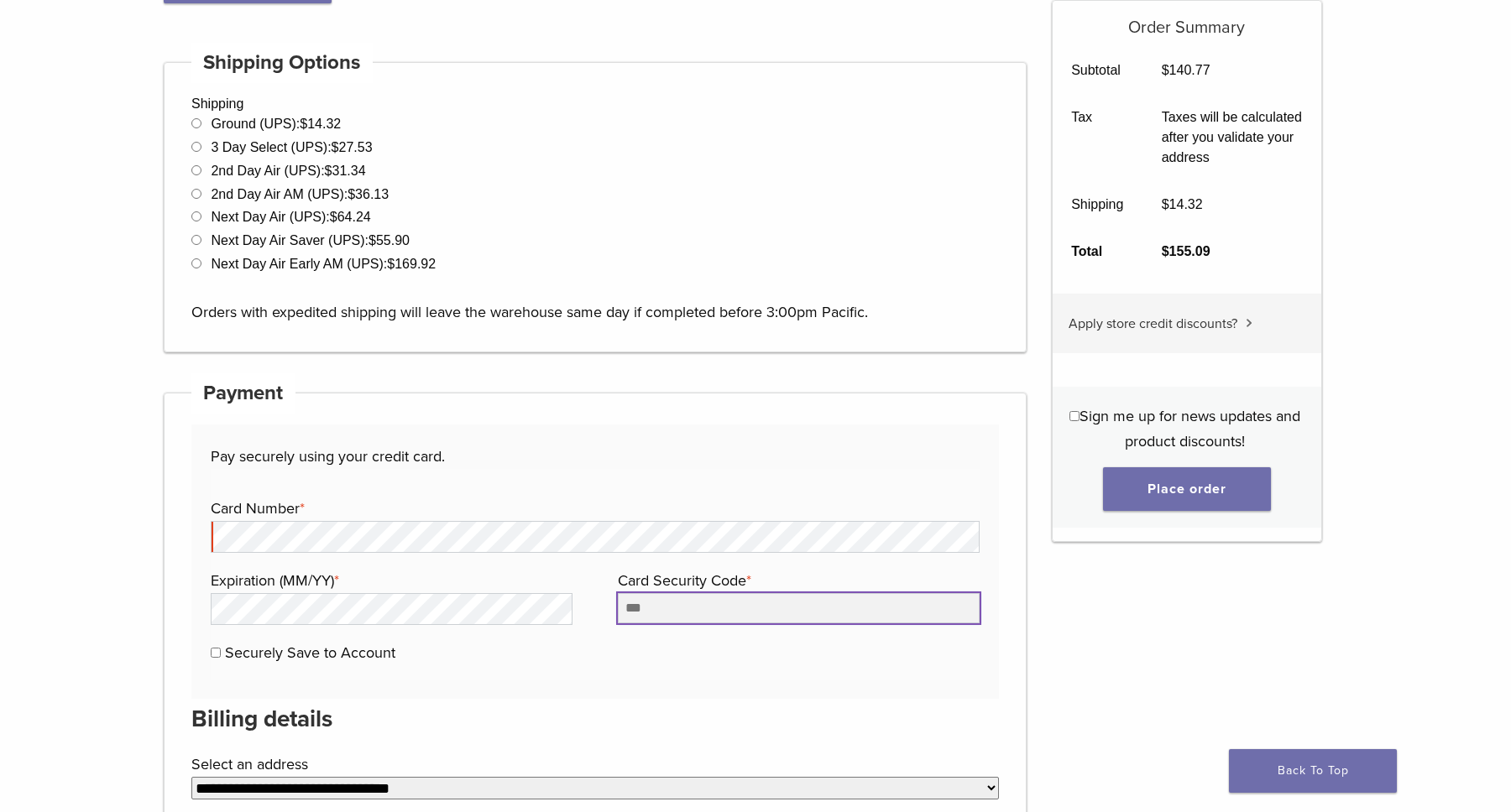
type input "***"
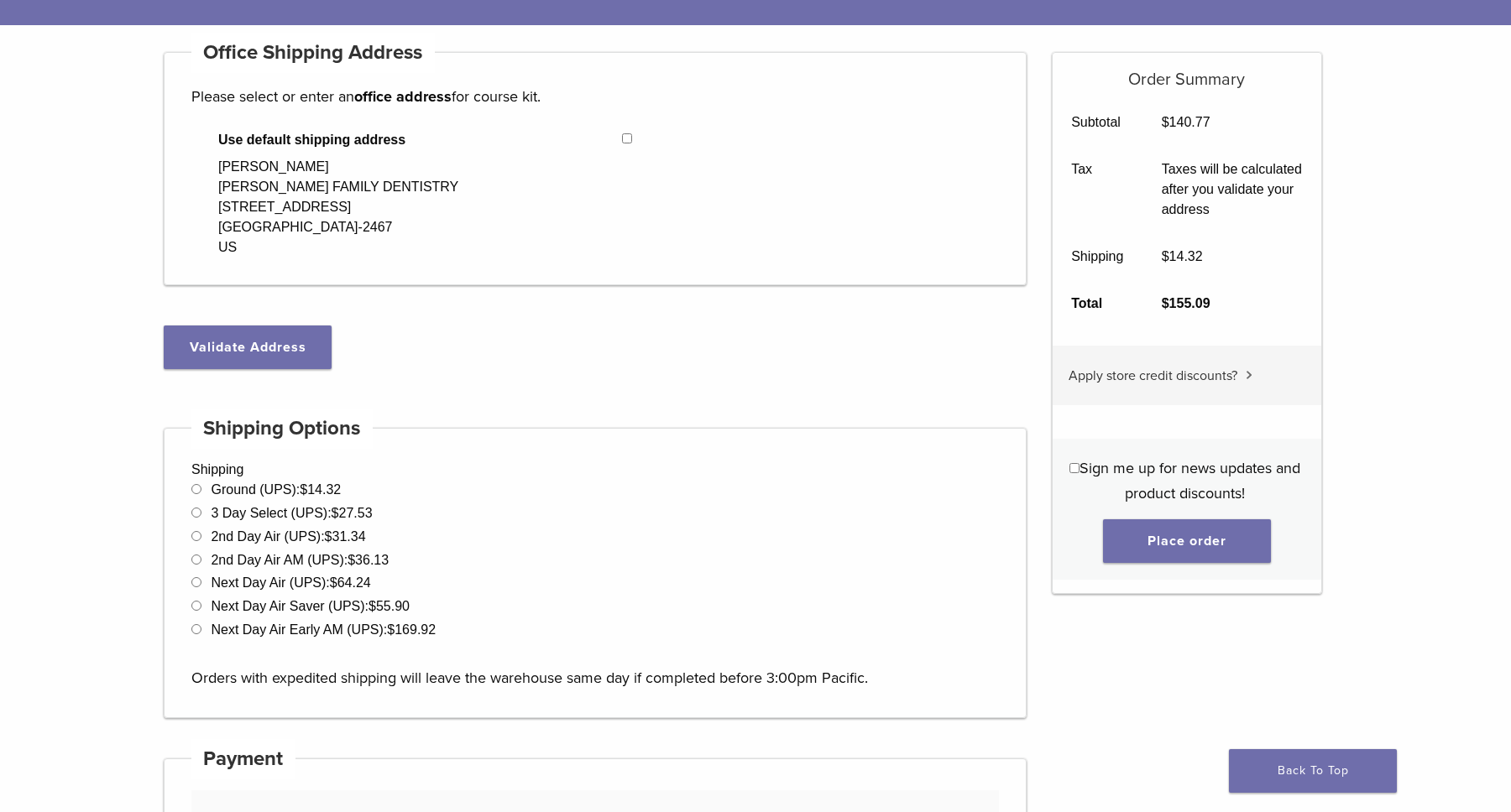
scroll to position [158, 0]
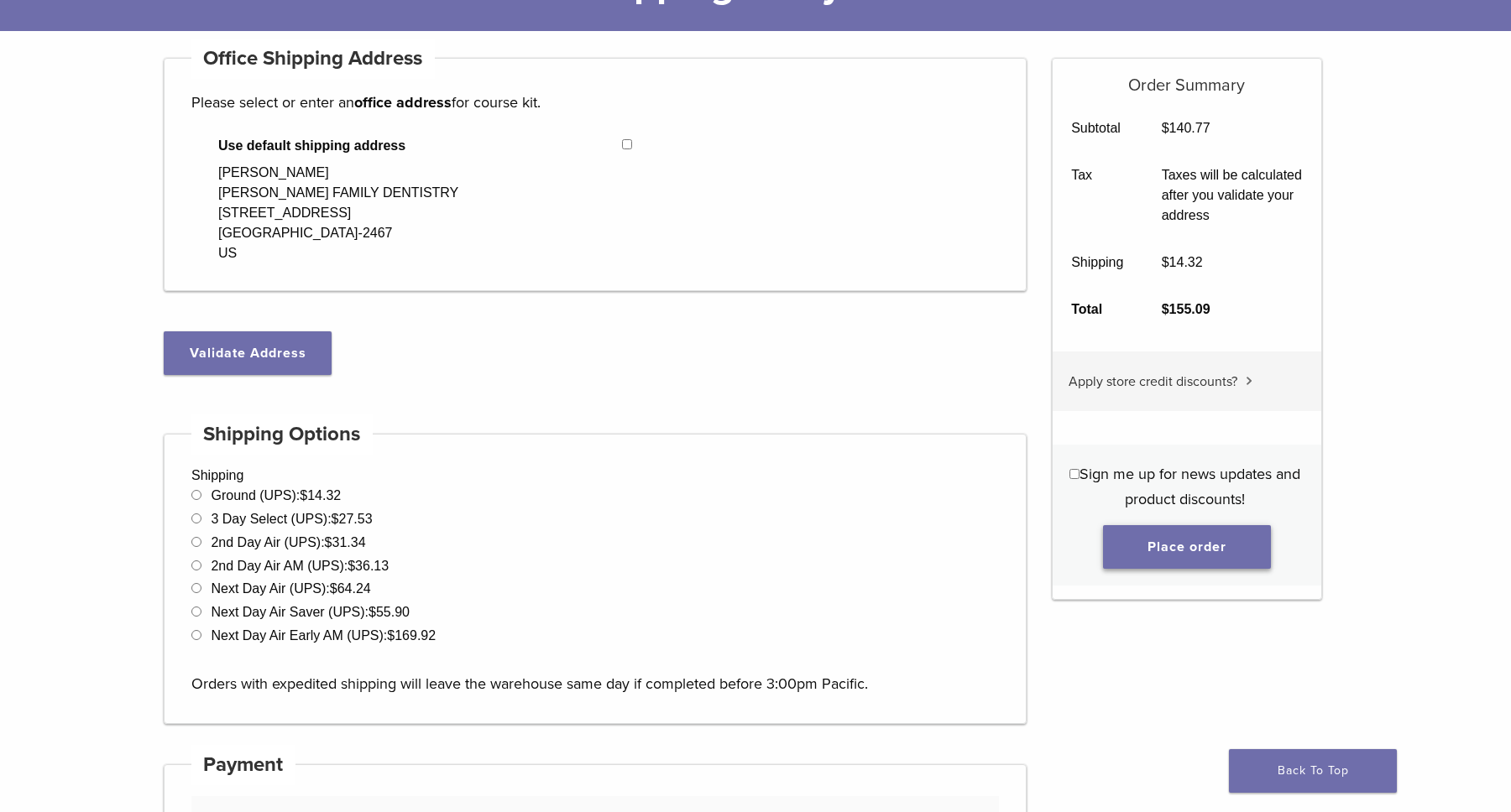
click at [1176, 549] on button "Place order" at bounding box center [1187, 546] width 168 height 43
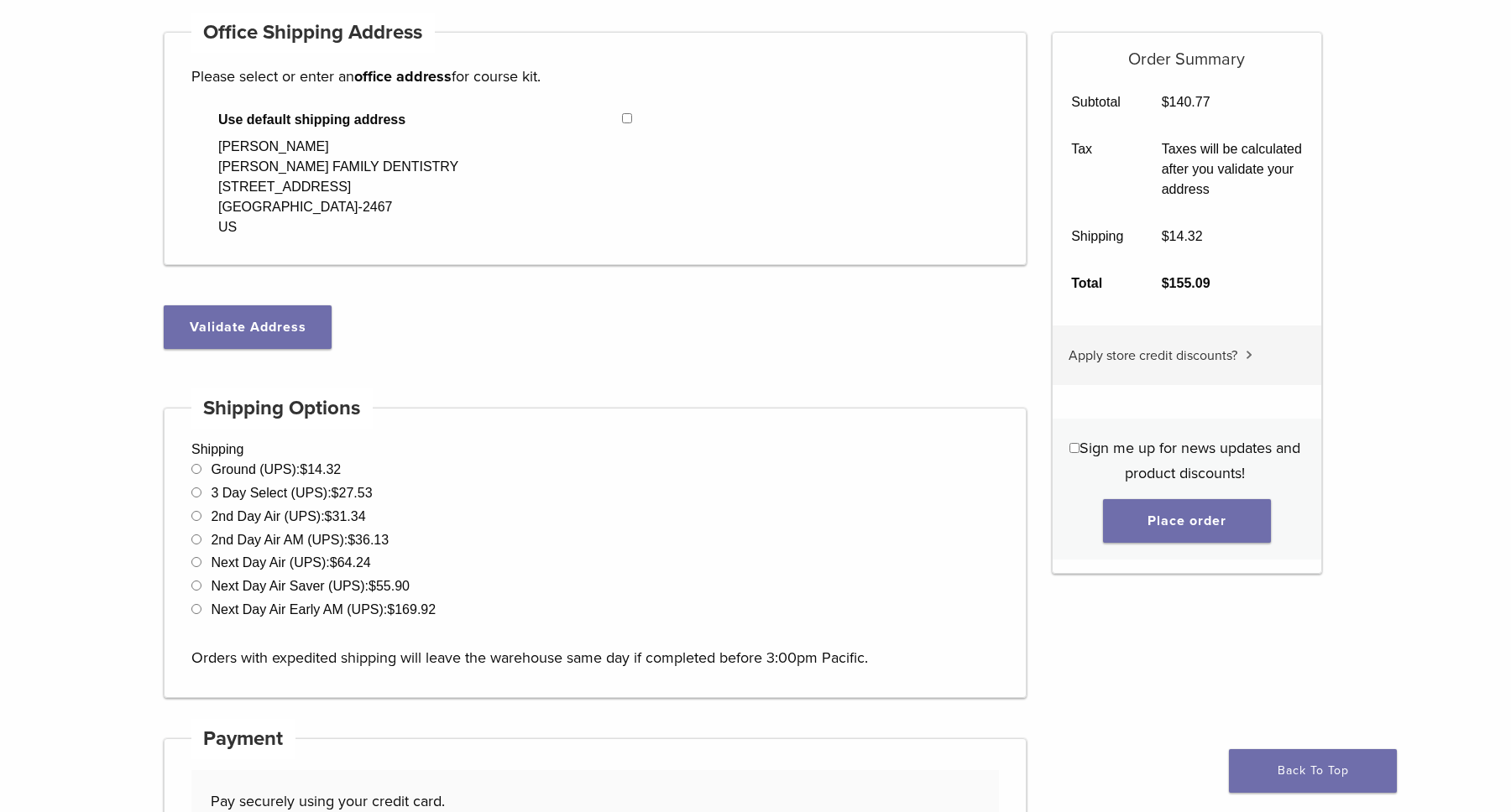
scroll to position [267, 0]
click at [248, 325] on button "Validate Address" at bounding box center [248, 326] width 168 height 43
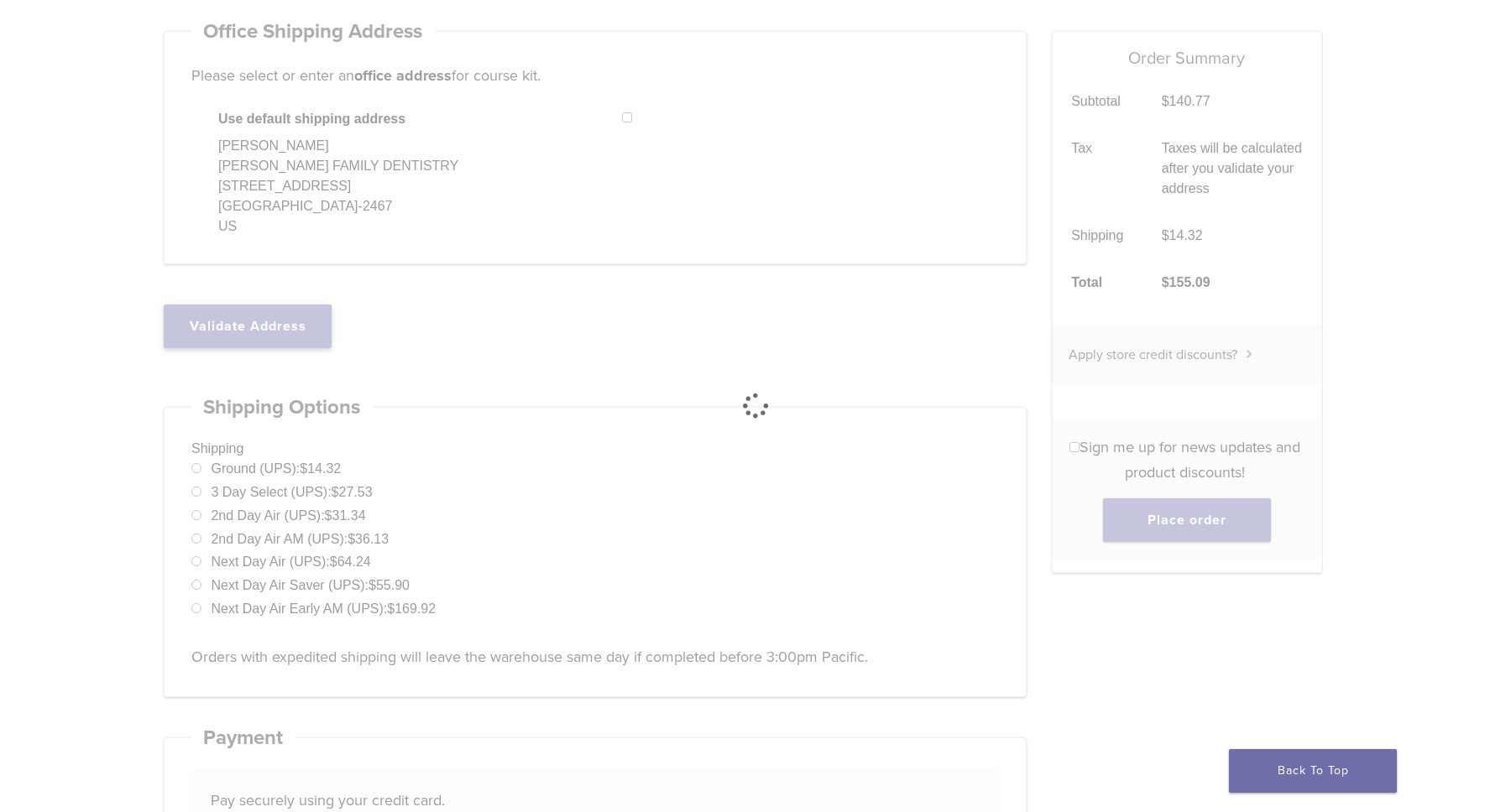
select select "**"
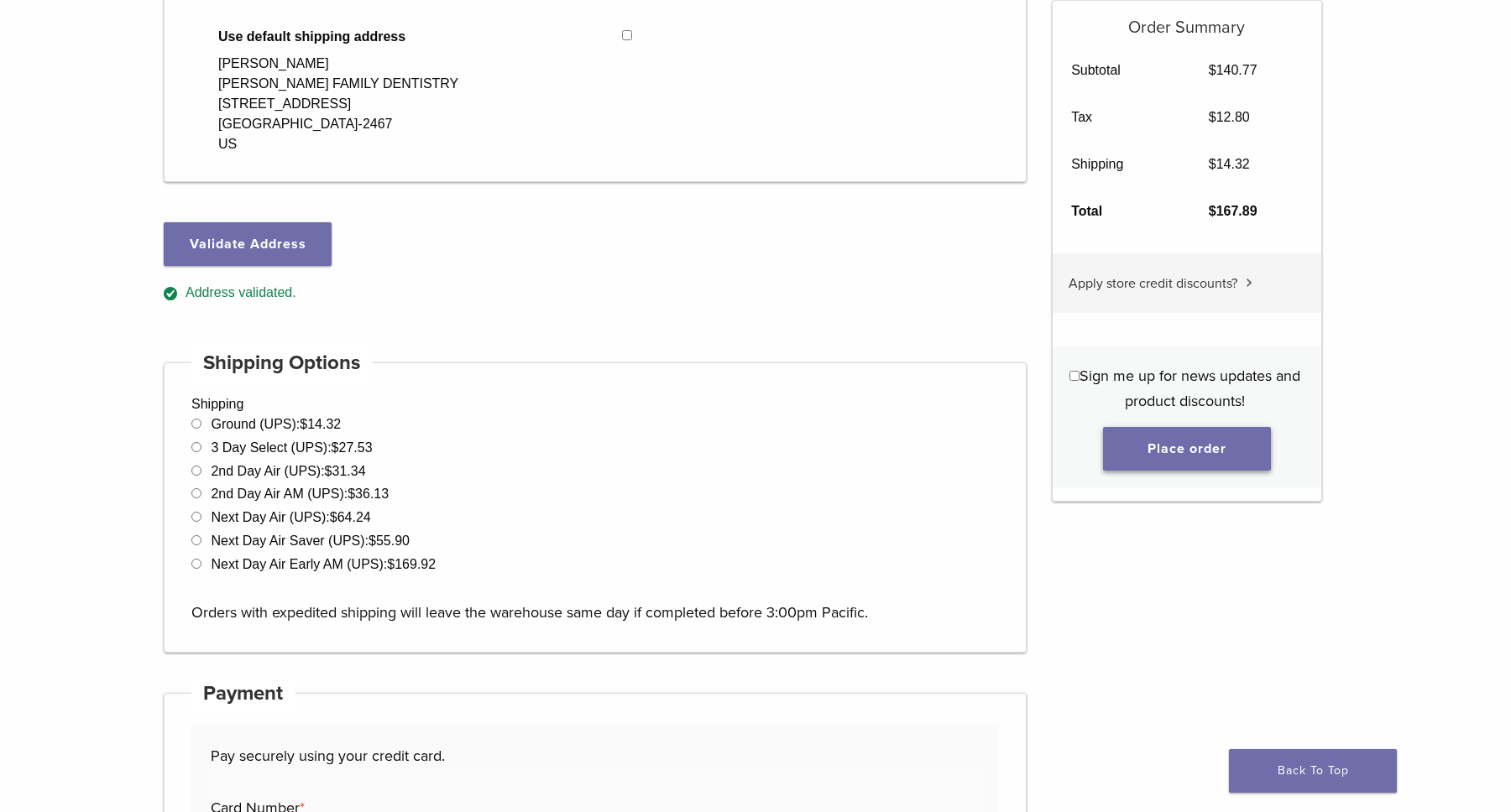
click at [1223, 452] on button "Place order" at bounding box center [1187, 448] width 168 height 43
